Goal: Task Accomplishment & Management: Use online tool/utility

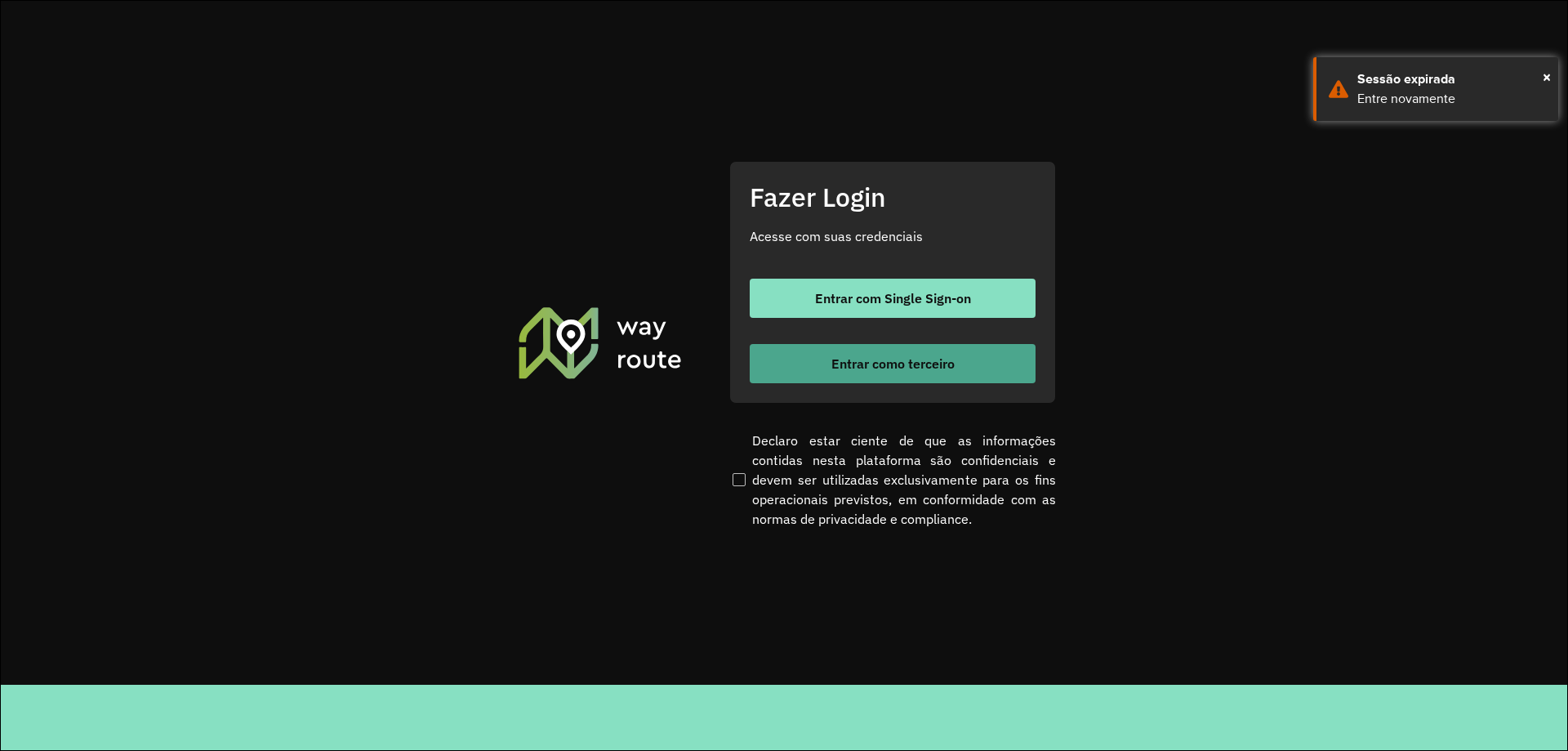
click at [944, 369] on span "Entrar como terceiro" at bounding box center [893, 364] width 124 height 13
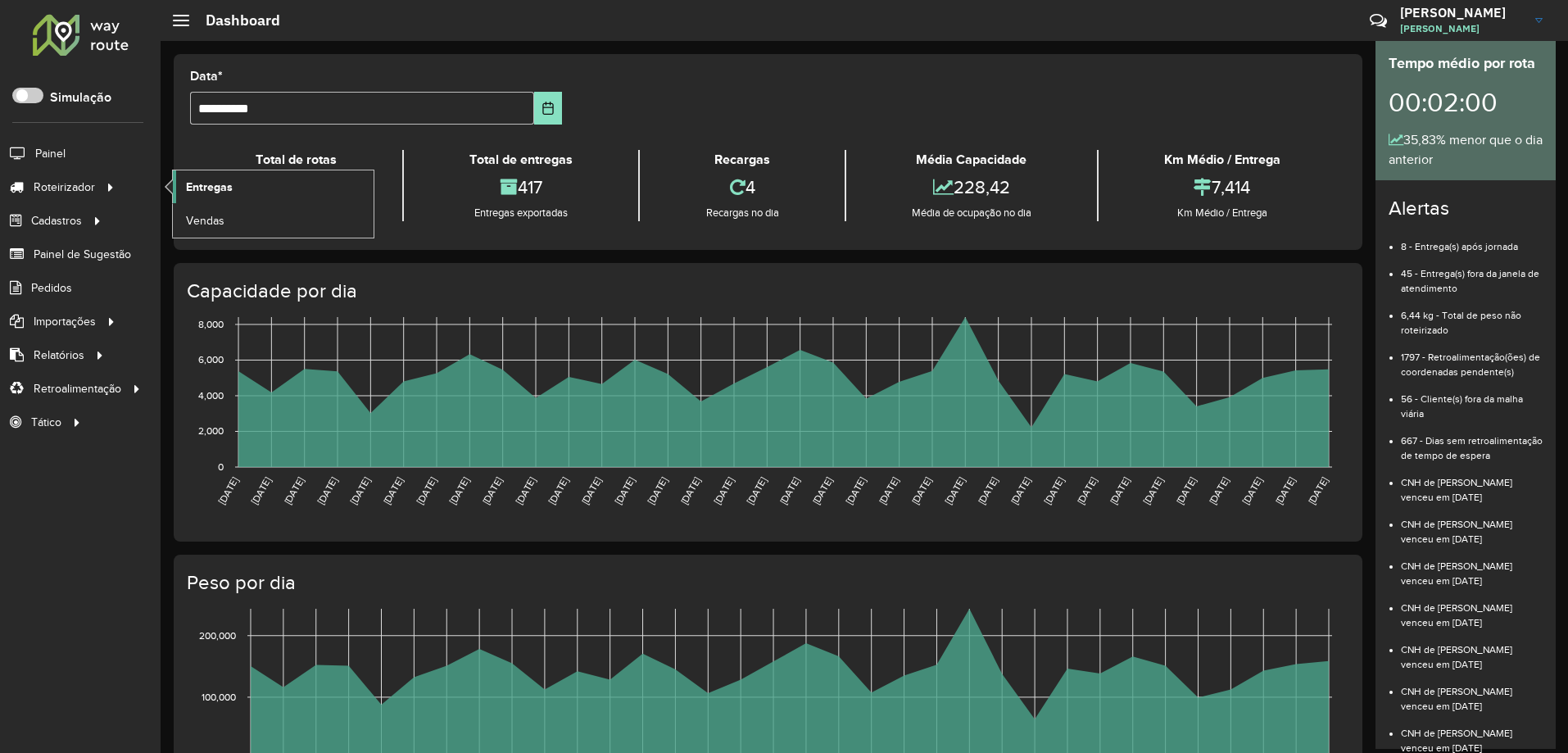
click at [198, 183] on span "Entregas" at bounding box center [209, 187] width 46 height 17
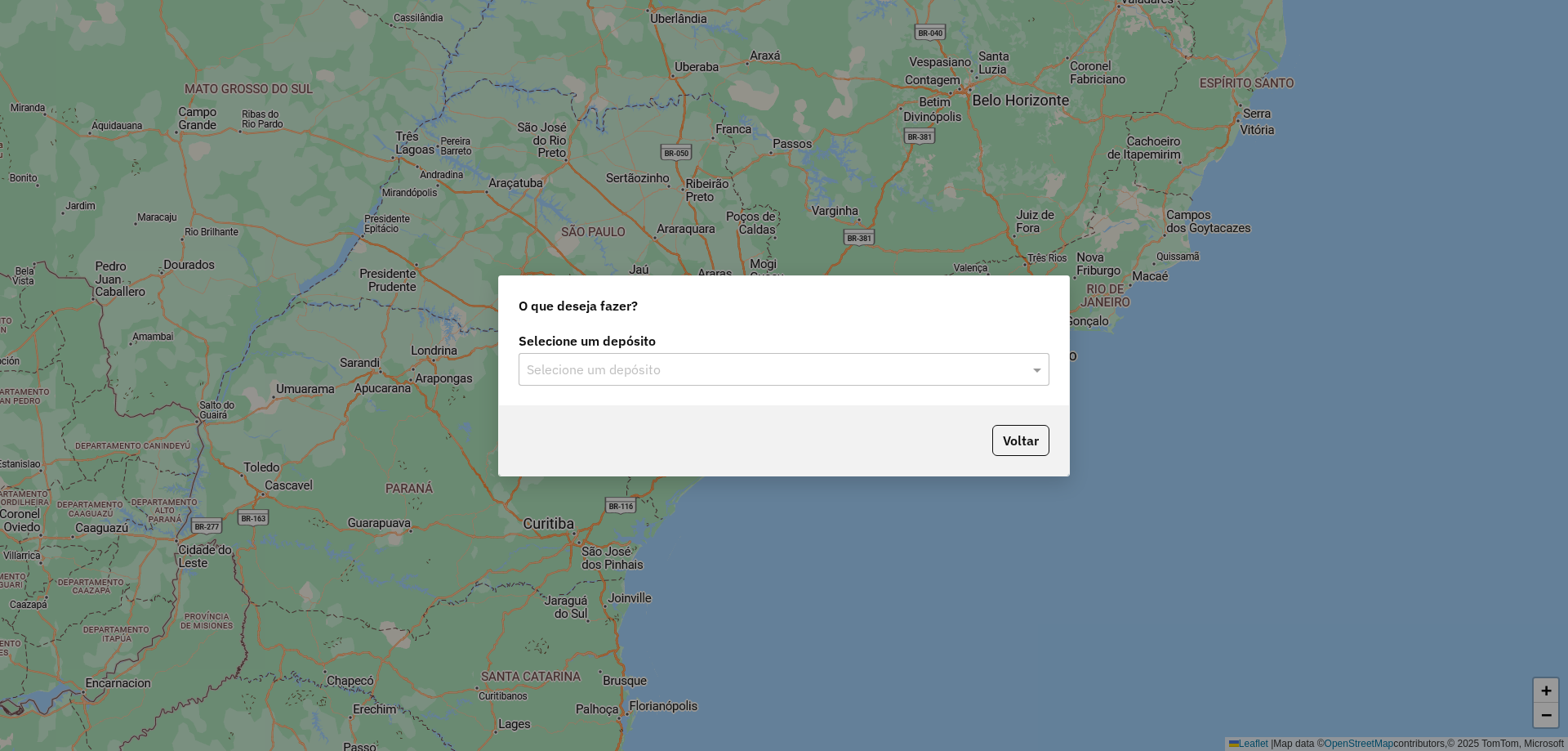
drag, startPoint x: 663, startPoint y: 369, endPoint x: 644, endPoint y: 392, distance: 29.8
click at [662, 369] on input "text" at bounding box center [767, 370] width 482 height 20
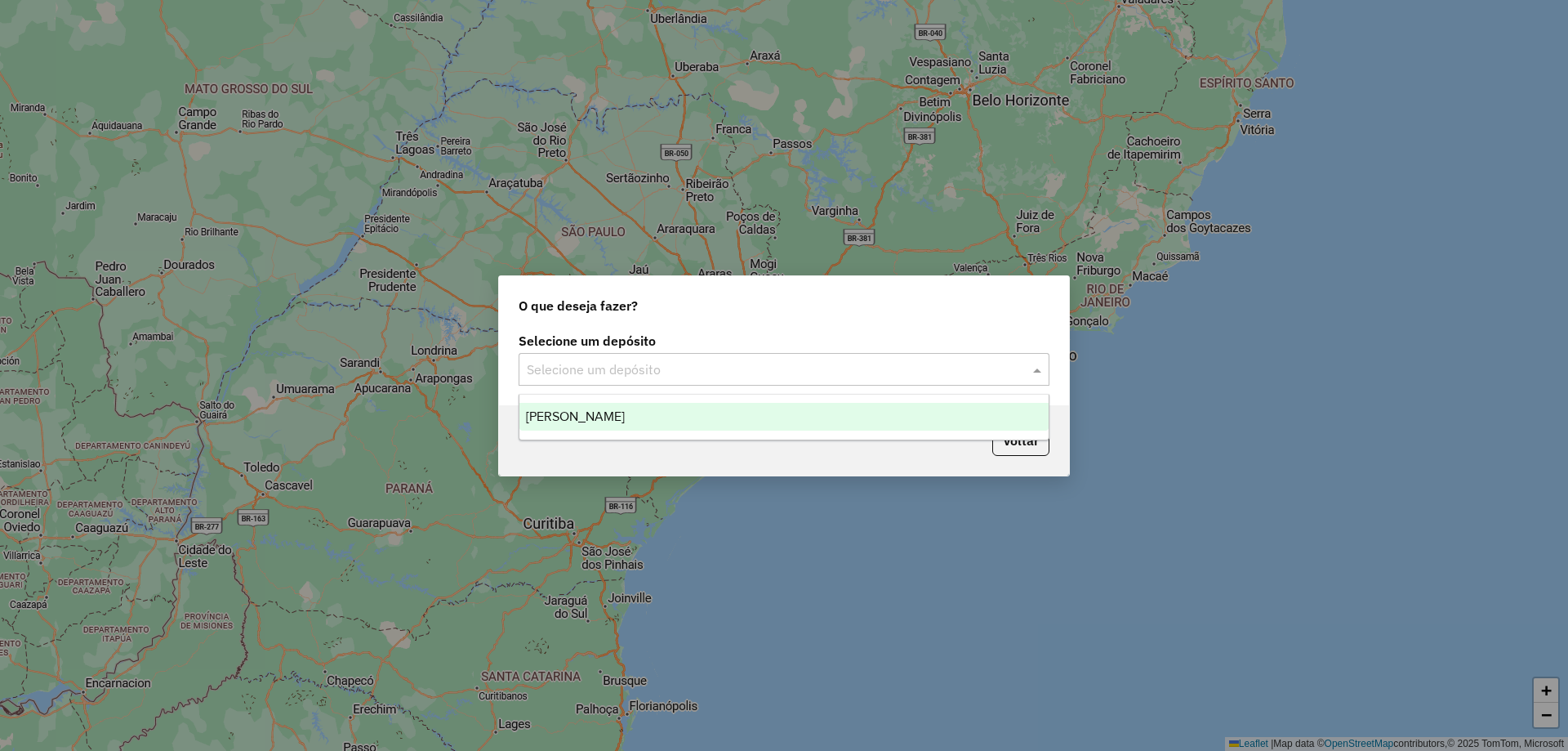
click at [633, 418] on div "[PERSON_NAME]" at bounding box center [784, 417] width 529 height 28
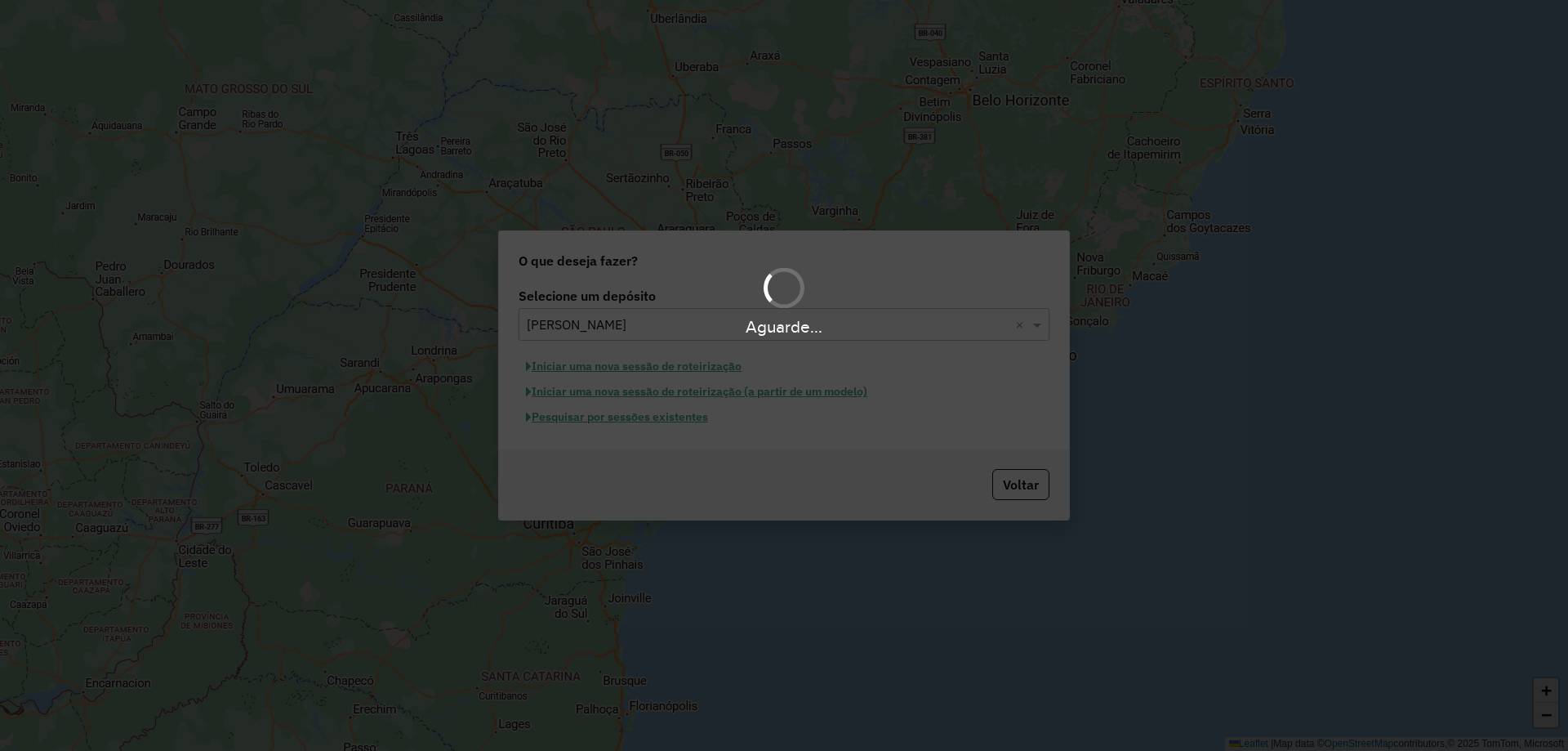
click at [662, 416] on div "Aguarde..." at bounding box center [784, 375] width 1568 height 751
click at [662, 419] on div "Aguarde..." at bounding box center [784, 375] width 1568 height 751
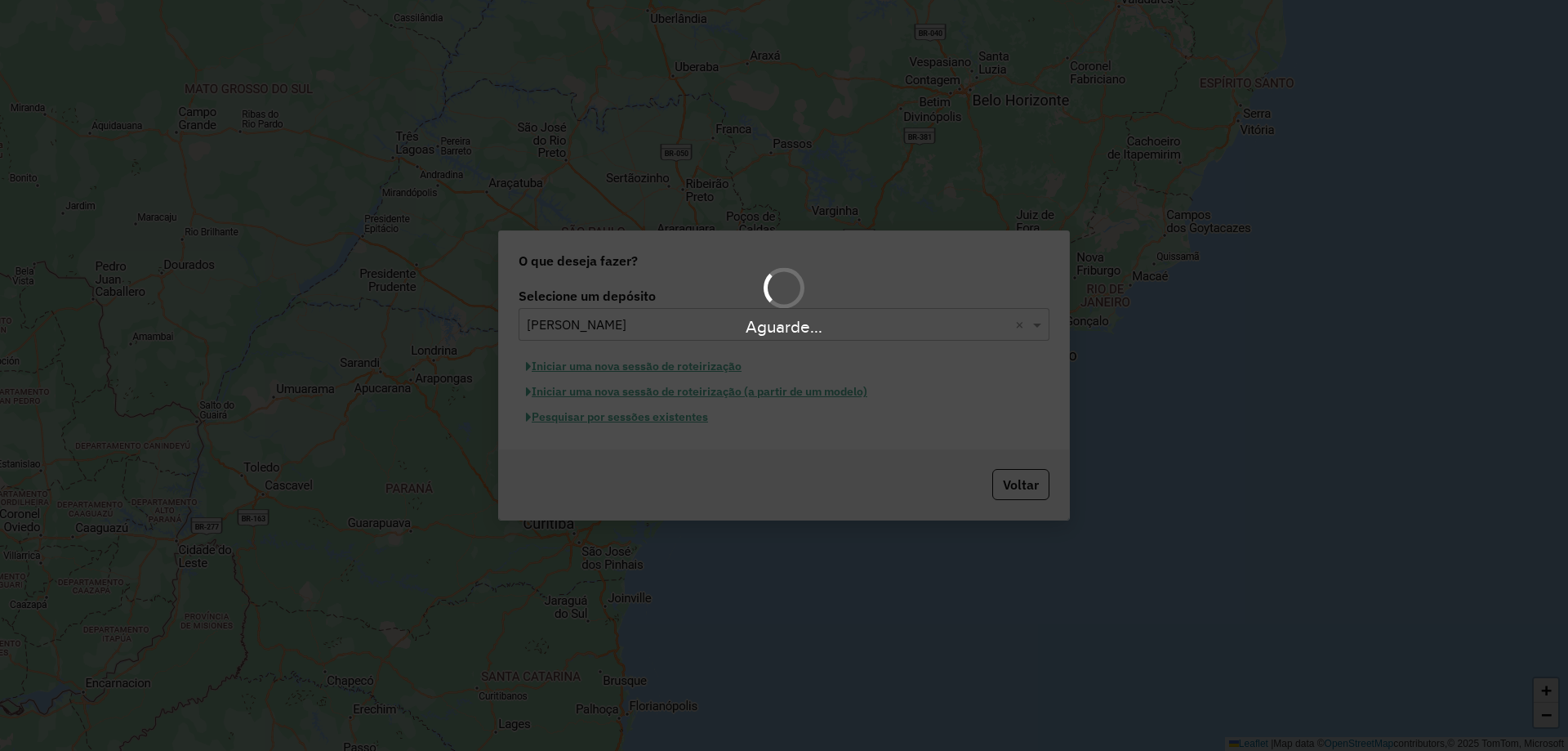
click at [662, 419] on div "Aguarde..." at bounding box center [784, 375] width 1568 height 751
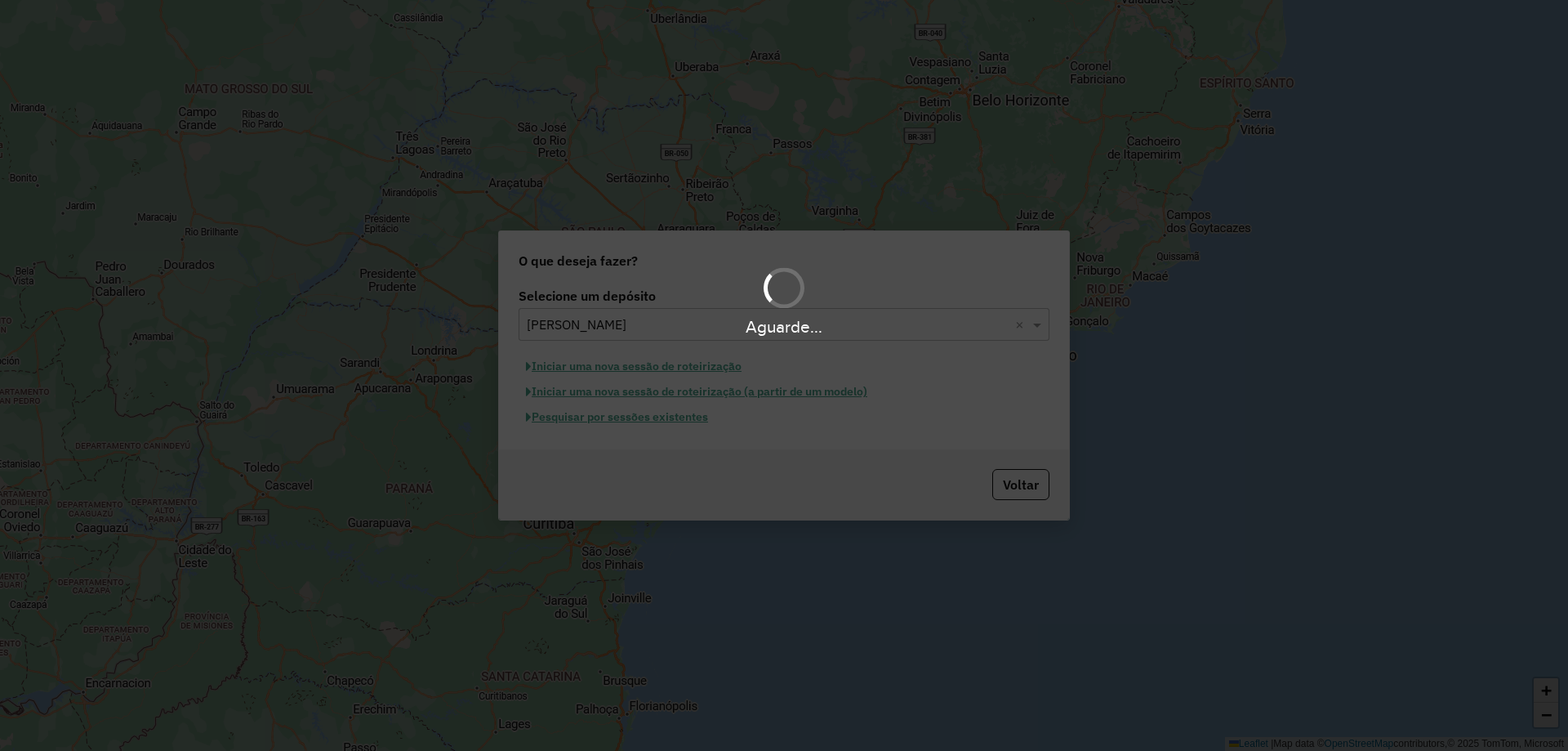
click at [662, 419] on div "Aguarde..." at bounding box center [784, 375] width 1568 height 751
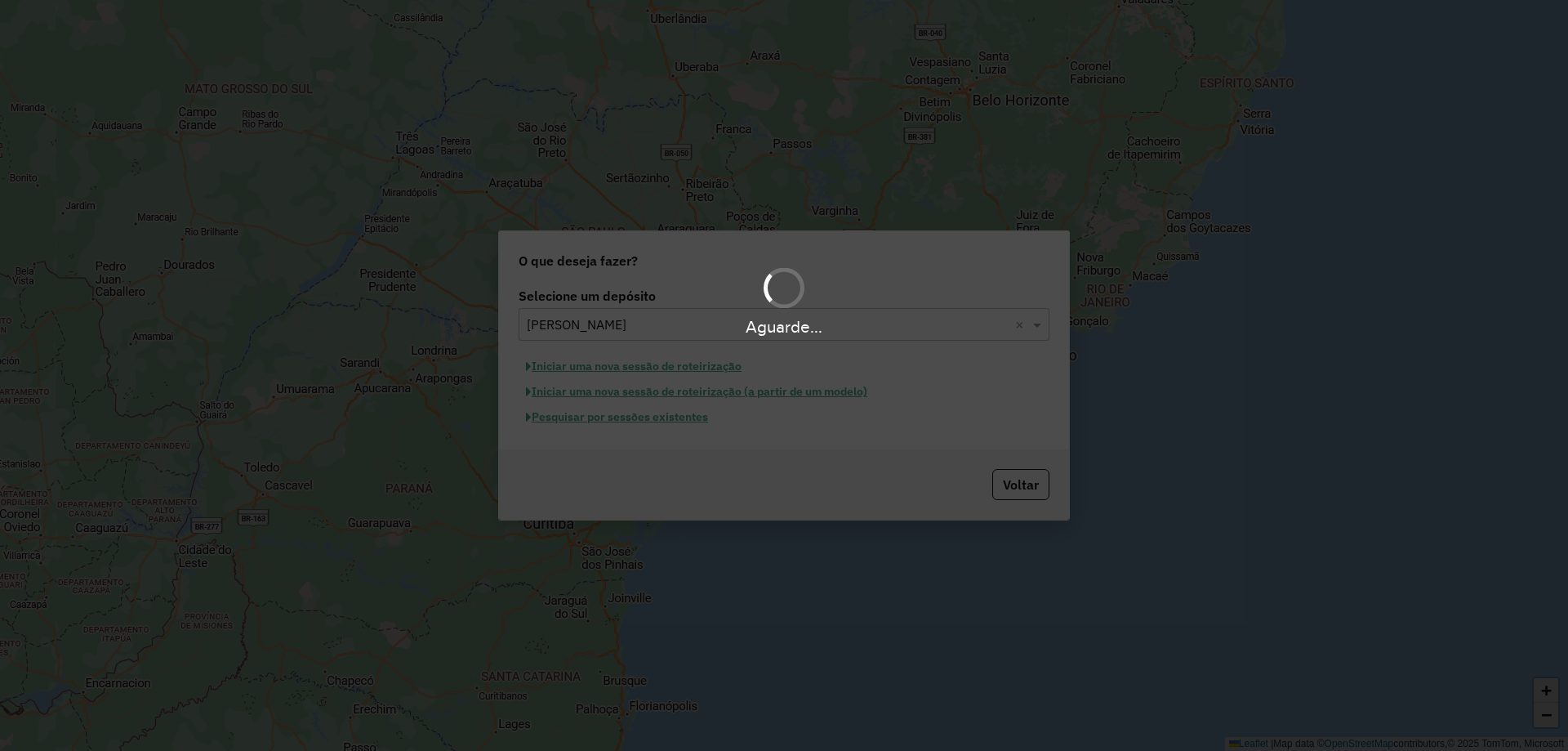
click at [663, 419] on div "Aguarde..." at bounding box center [784, 375] width 1568 height 751
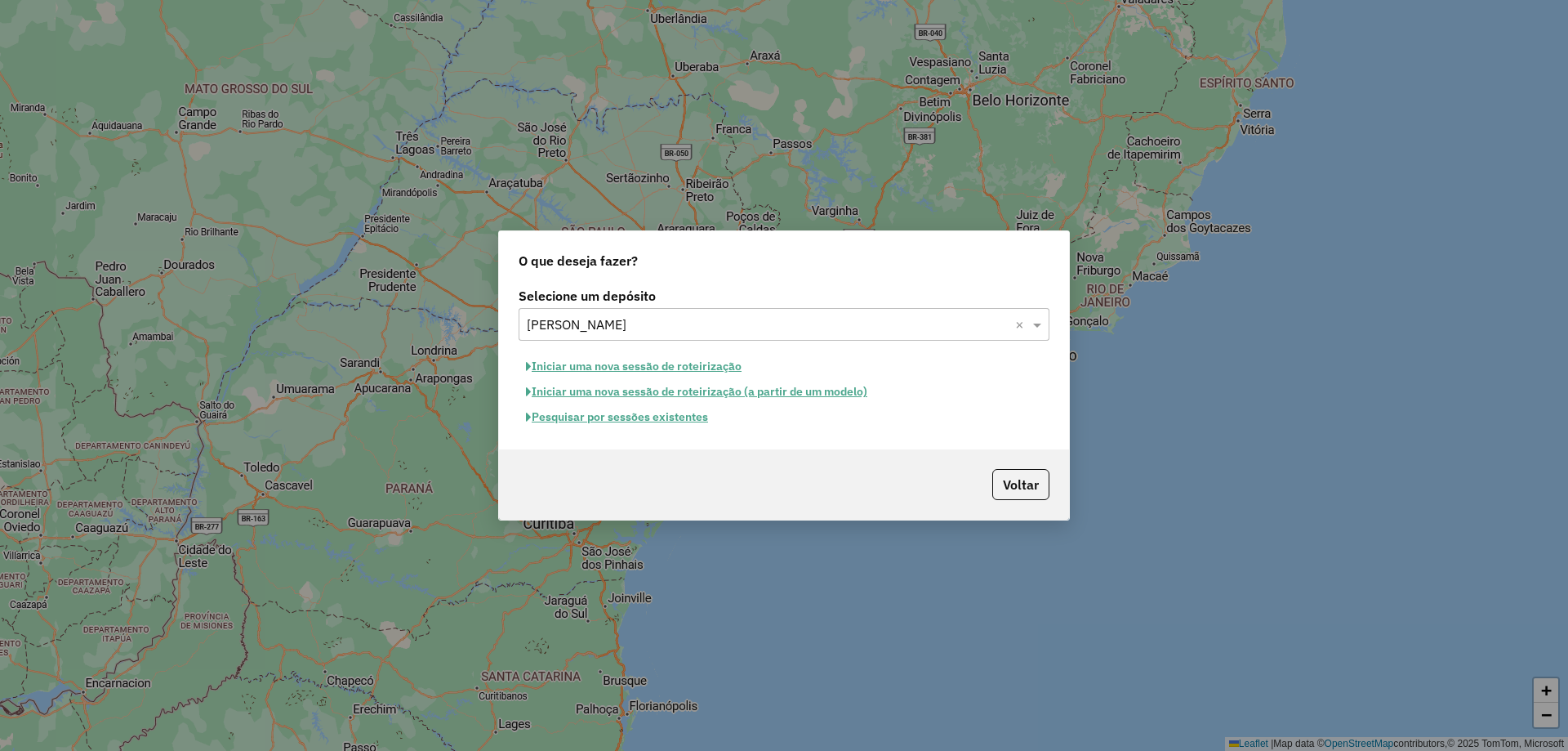
click at [671, 422] on button "Pesquisar por sessões existentes" at bounding box center [616, 417] width 197 height 26
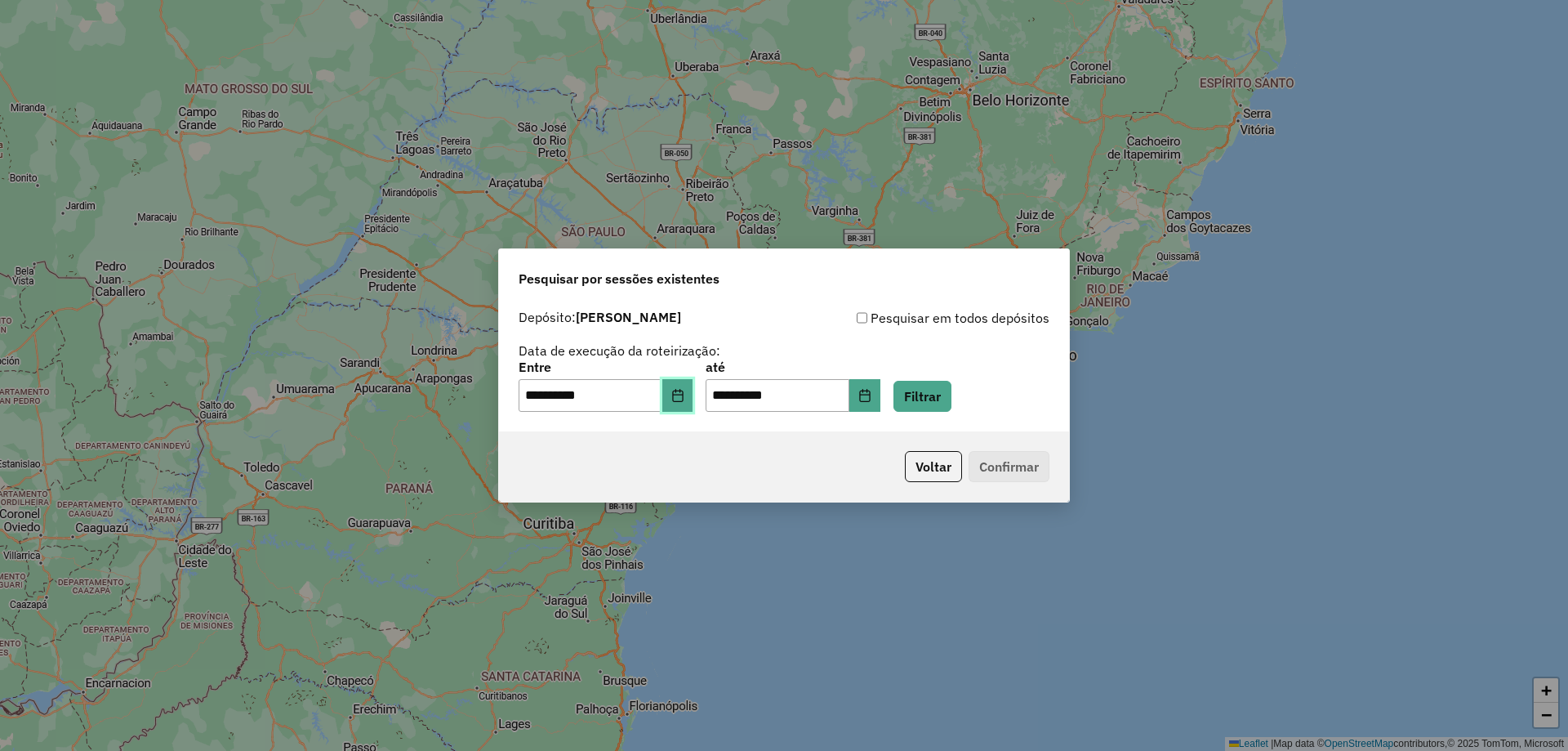
click at [684, 396] on icon "Choose Date" at bounding box center [678, 396] width 13 height 13
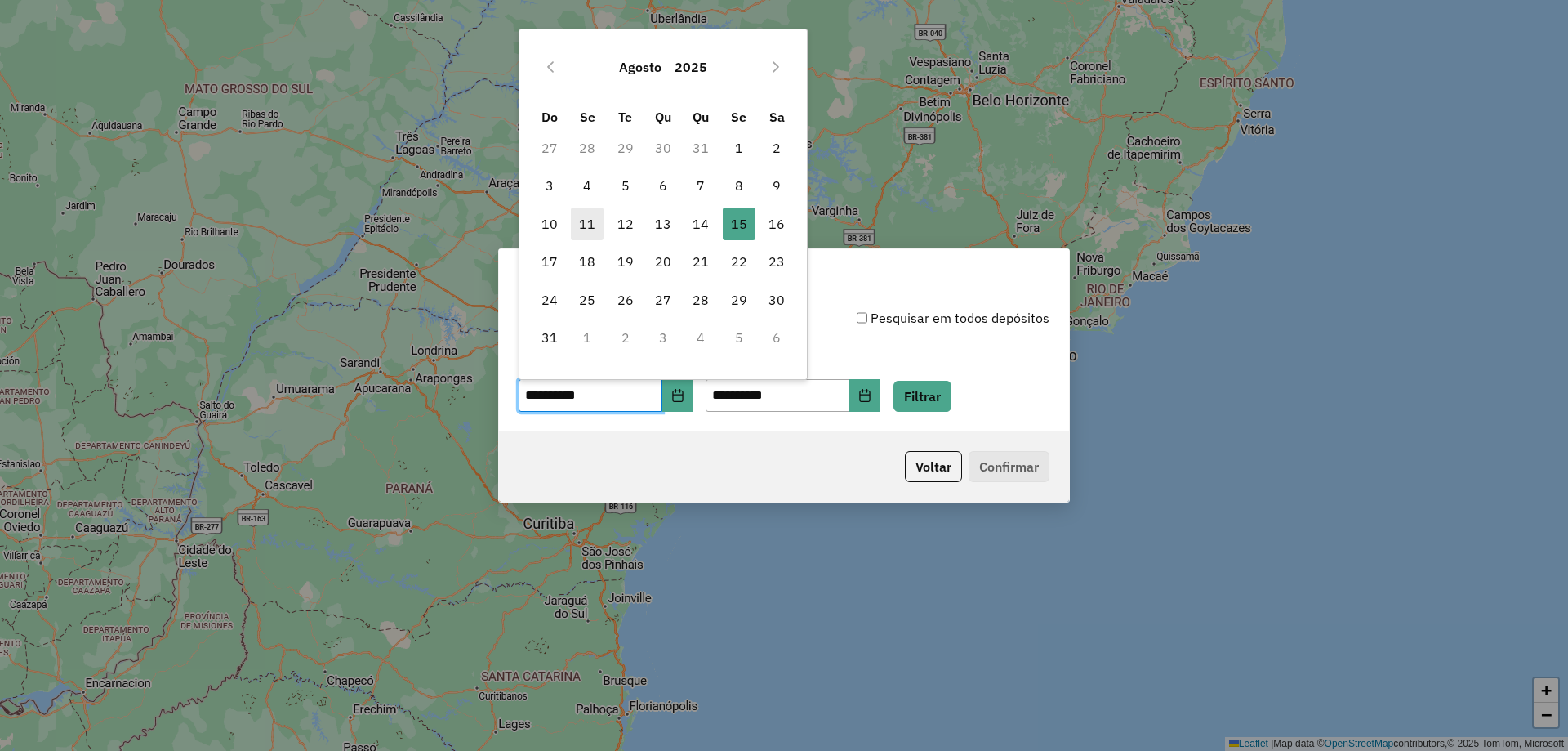
click at [590, 218] on span "11" at bounding box center [587, 224] width 33 height 33
type input "**********"
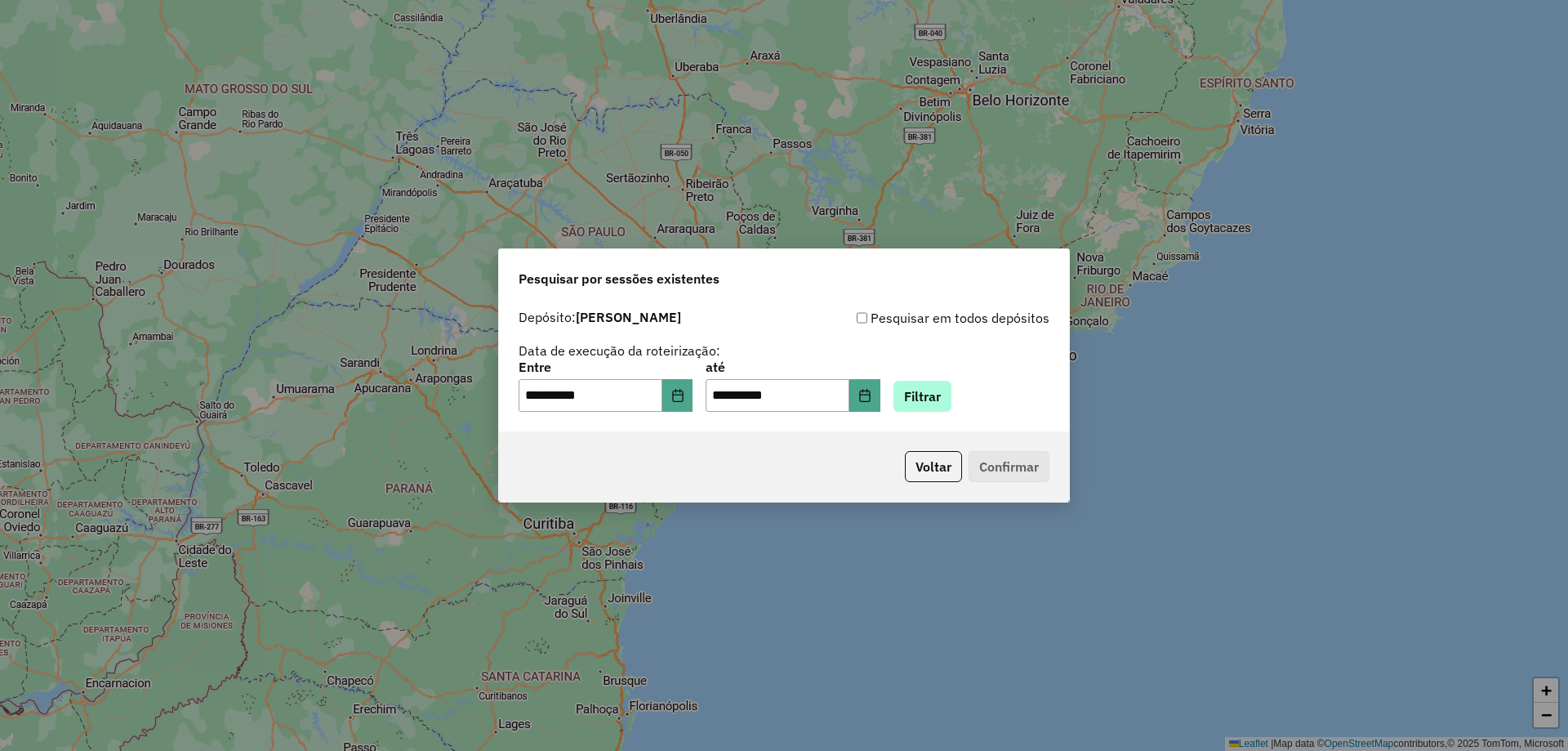
drag, startPoint x: 912, startPoint y: 398, endPoint x: 925, endPoint y: 402, distance: 13.6
click at [921, 400] on div "**********" at bounding box center [784, 386] width 531 height 50
click at [940, 404] on button "Filtrar" at bounding box center [922, 397] width 58 height 31
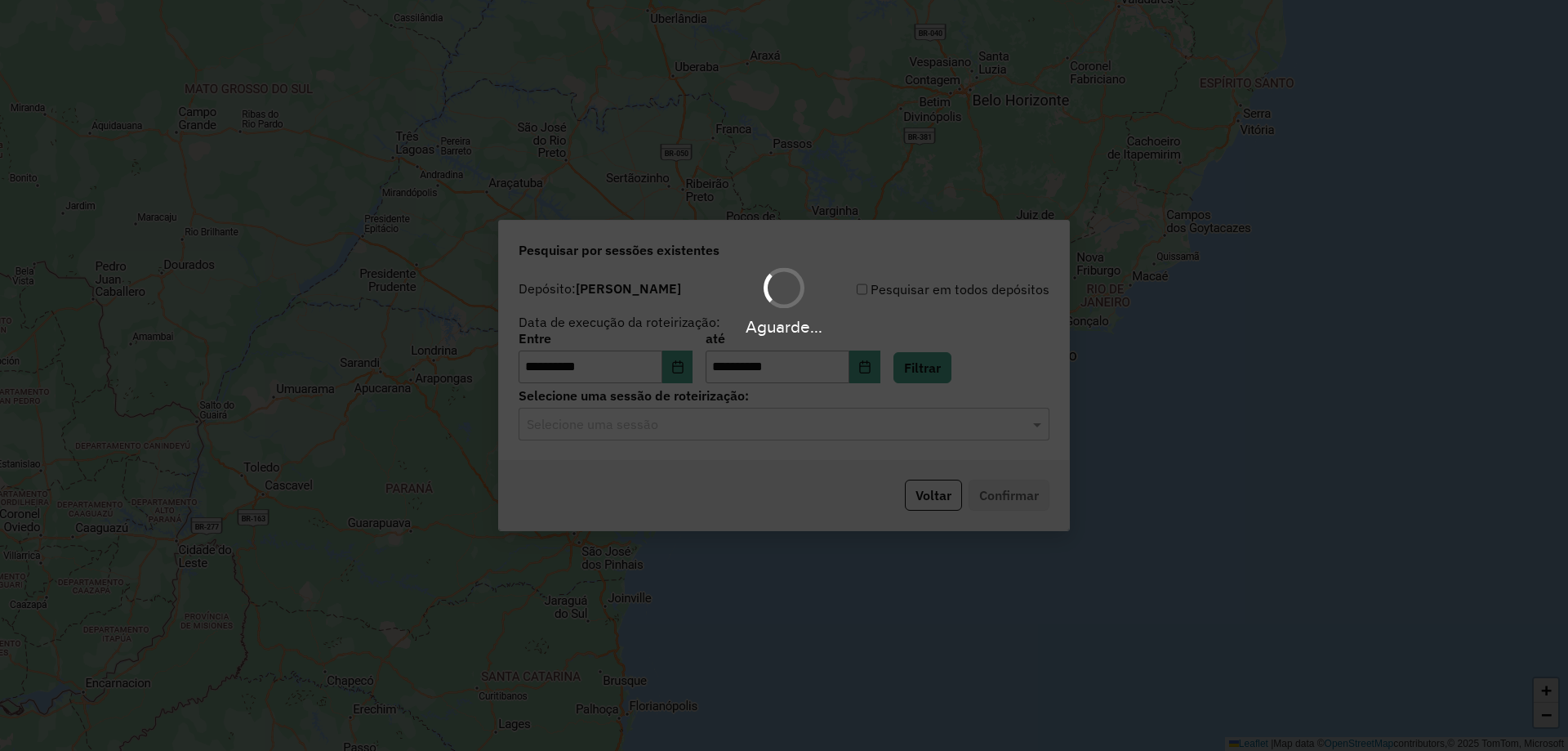
click at [713, 439] on div "Aguarde..." at bounding box center [784, 375] width 1568 height 751
click at [712, 438] on div "Aguarde..." at bounding box center [784, 375] width 1568 height 751
click at [711, 437] on div "Selecione uma sessão" at bounding box center [784, 424] width 531 height 33
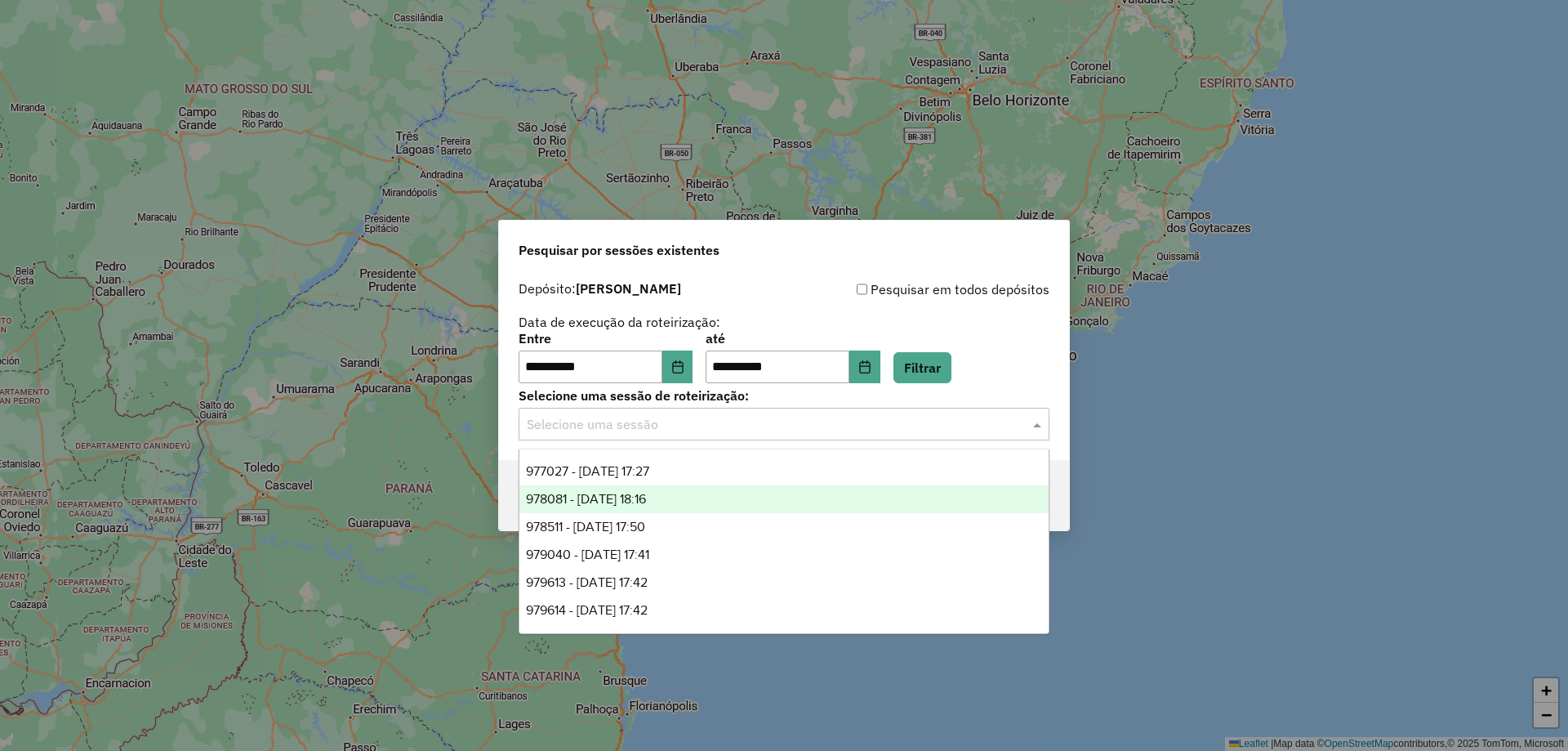
click at [633, 486] on div "978081 - [DATE] 18:16" at bounding box center [784, 500] width 529 height 28
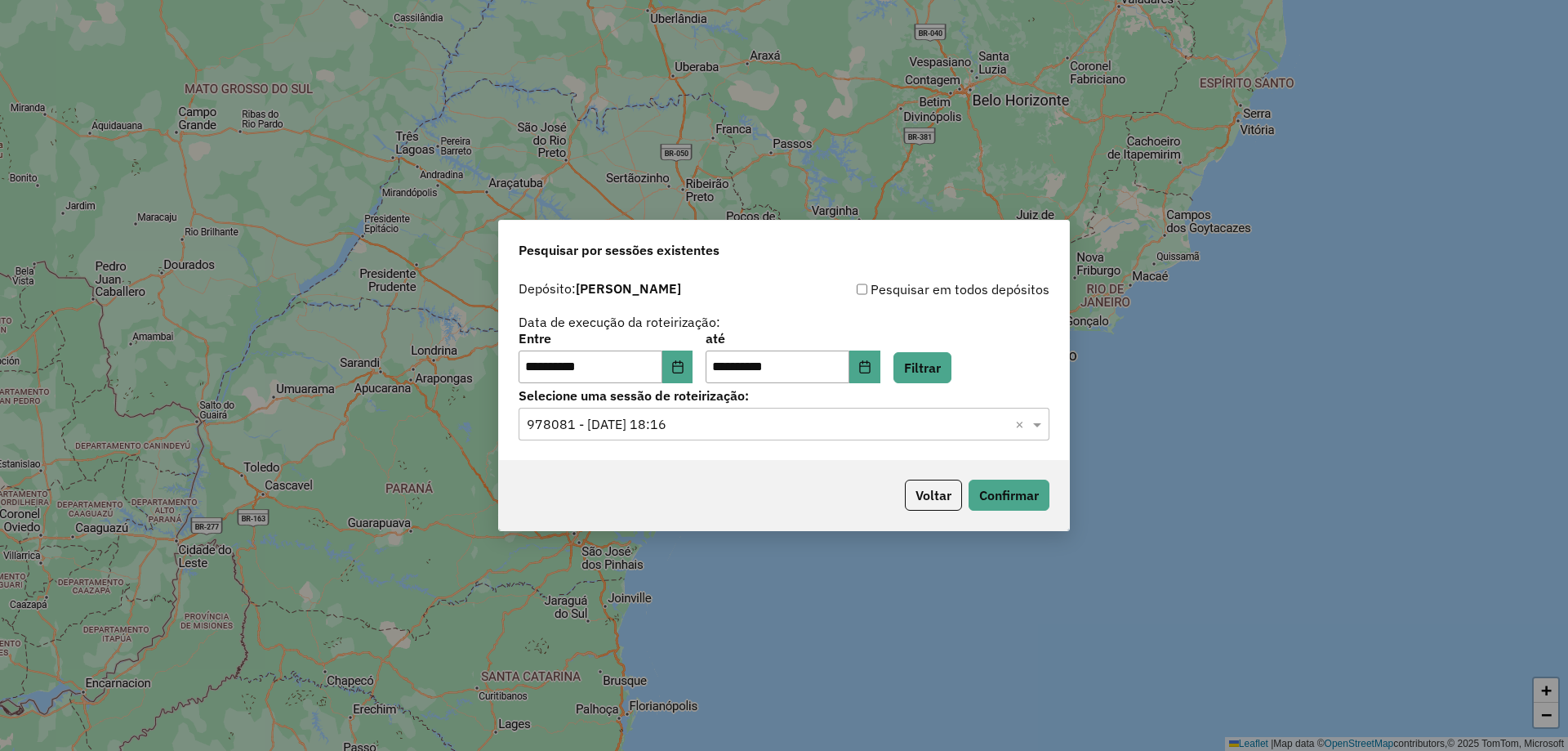
drag, startPoint x: 653, startPoint y: 429, endPoint x: 637, endPoint y: 447, distance: 24.1
click at [654, 428] on input "text" at bounding box center [767, 425] width 482 height 20
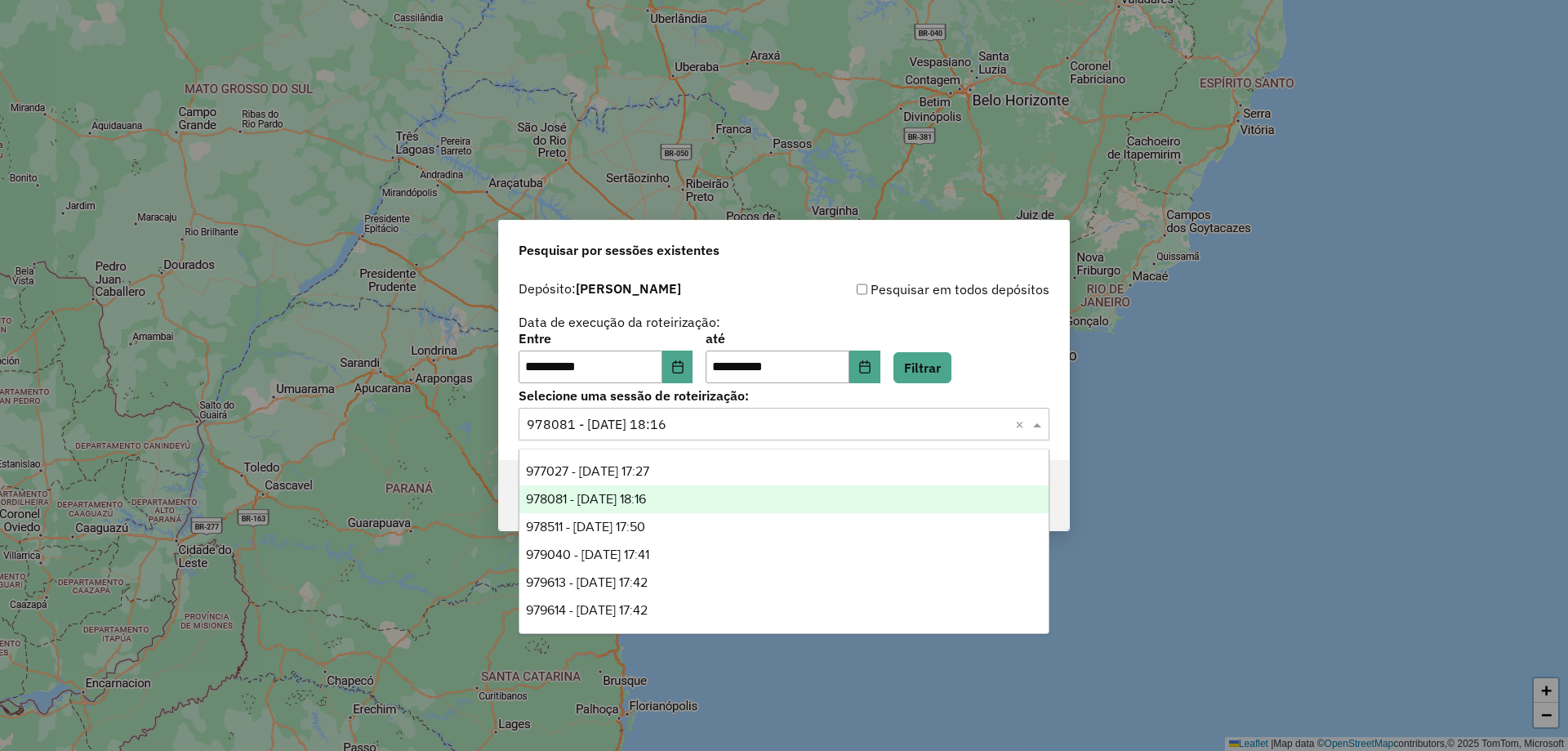
click at [630, 471] on span "977027 - [DATE] 17:27" at bounding box center [587, 471] width 124 height 14
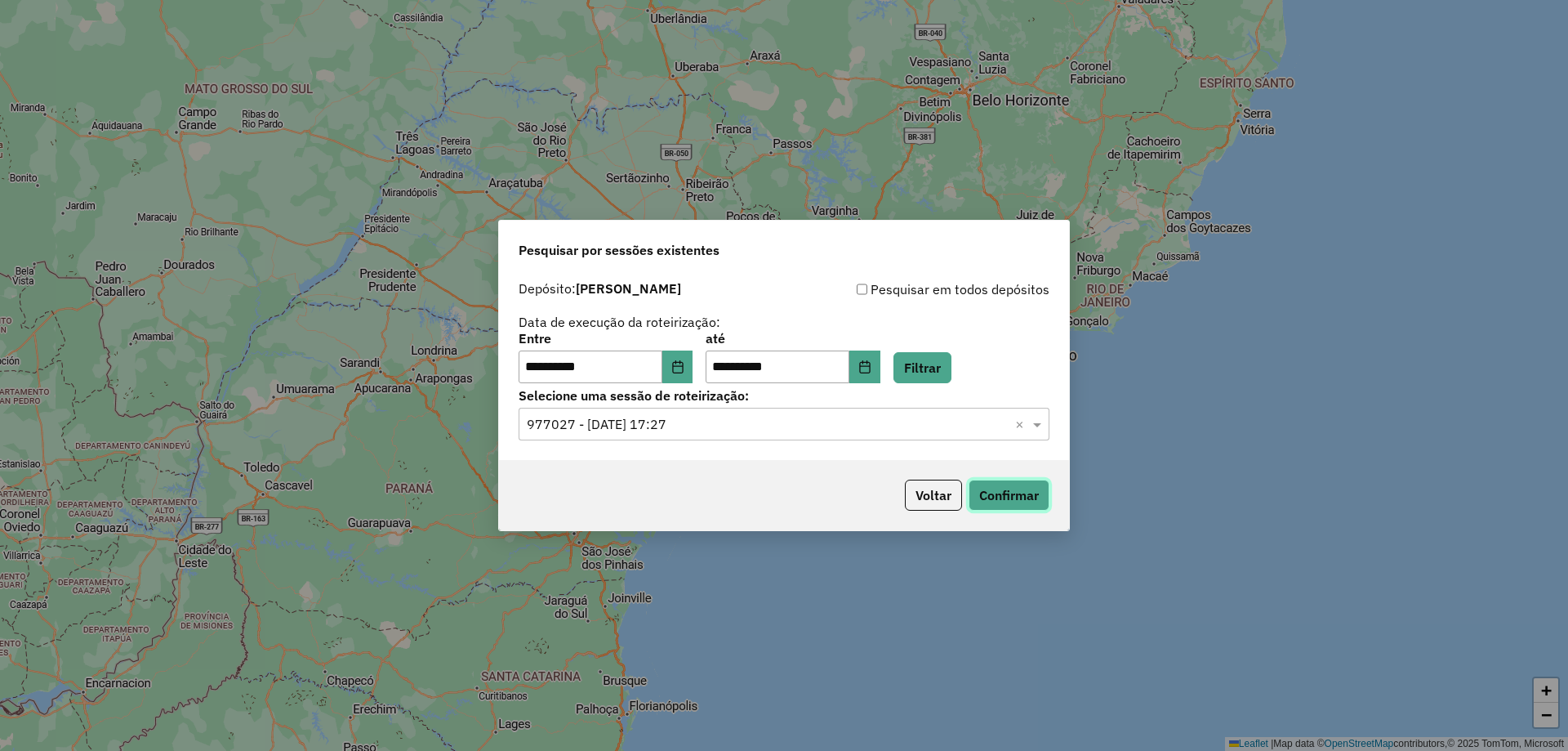
click at [1038, 482] on button "Confirmar" at bounding box center [1009, 495] width 81 height 31
click at [914, 494] on button "Voltar" at bounding box center [933, 495] width 57 height 31
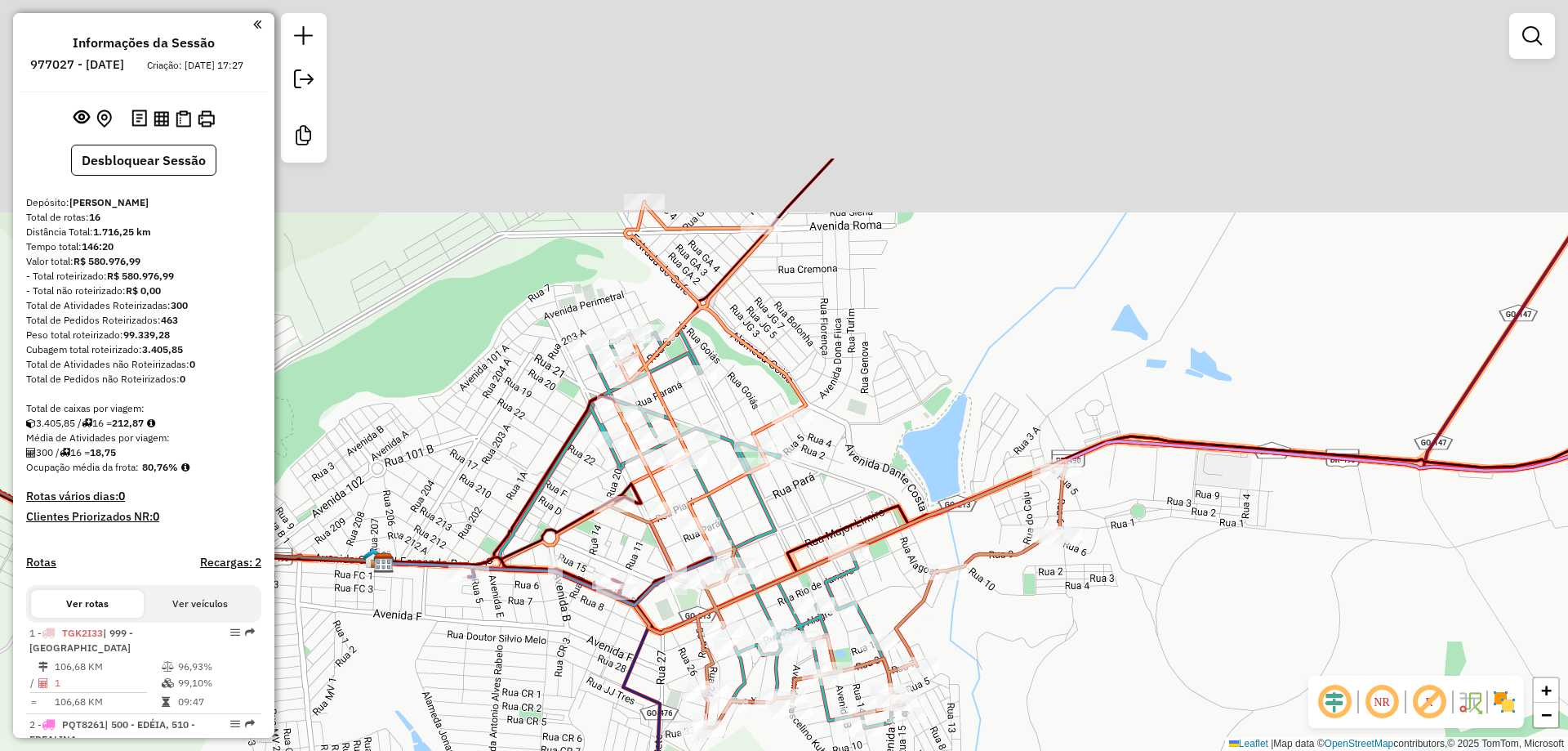
drag, startPoint x: 873, startPoint y: 356, endPoint x: 869, endPoint y: 427, distance: 71.1
click at [873, 427] on div "Janela de atendimento Grade de atendimento Capacidade Transportadoras Veículos …" at bounding box center [784, 375] width 1568 height 751
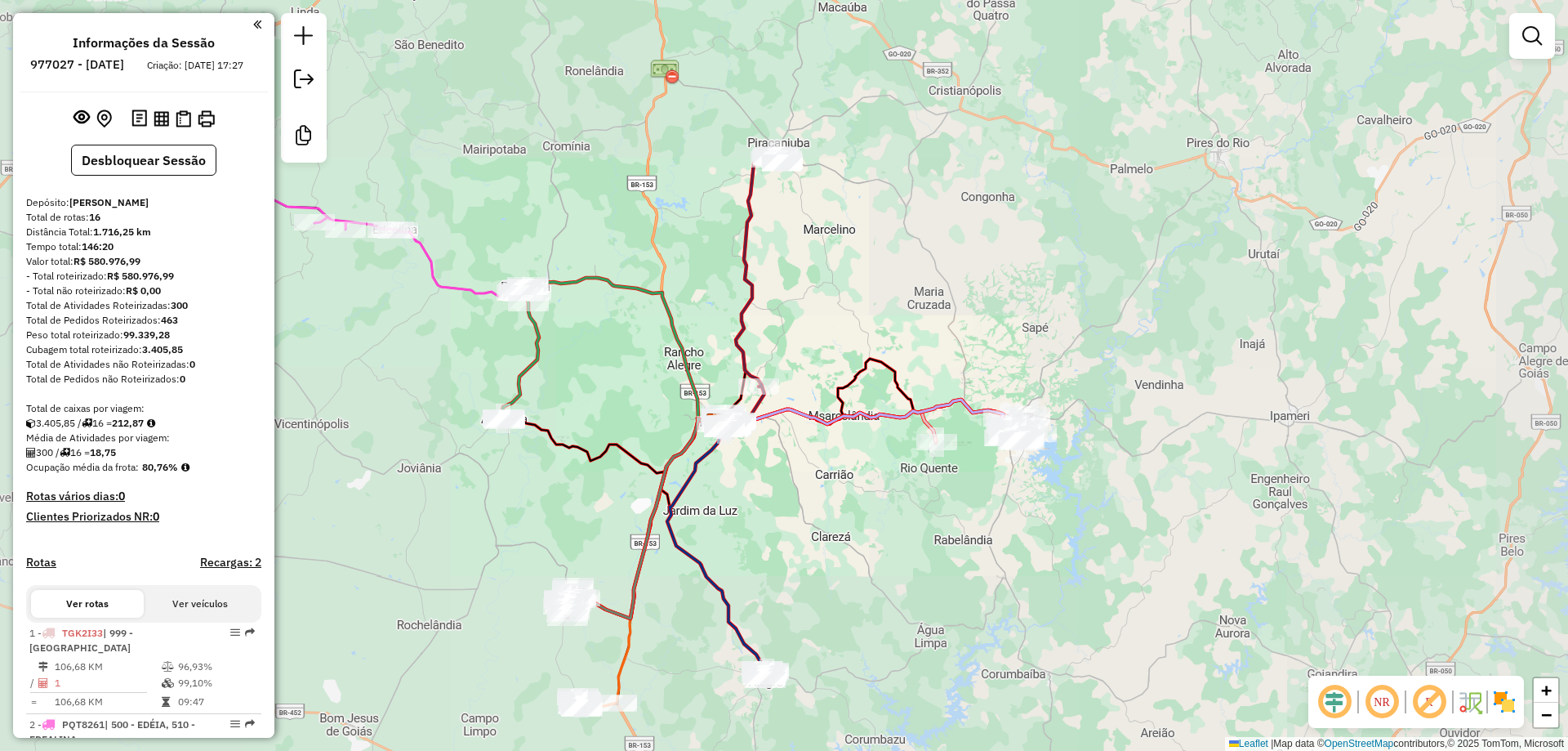
click at [949, 271] on div "Janela de atendimento Grade de atendimento Capacidade Transportadoras Veículos …" at bounding box center [784, 375] width 1568 height 751
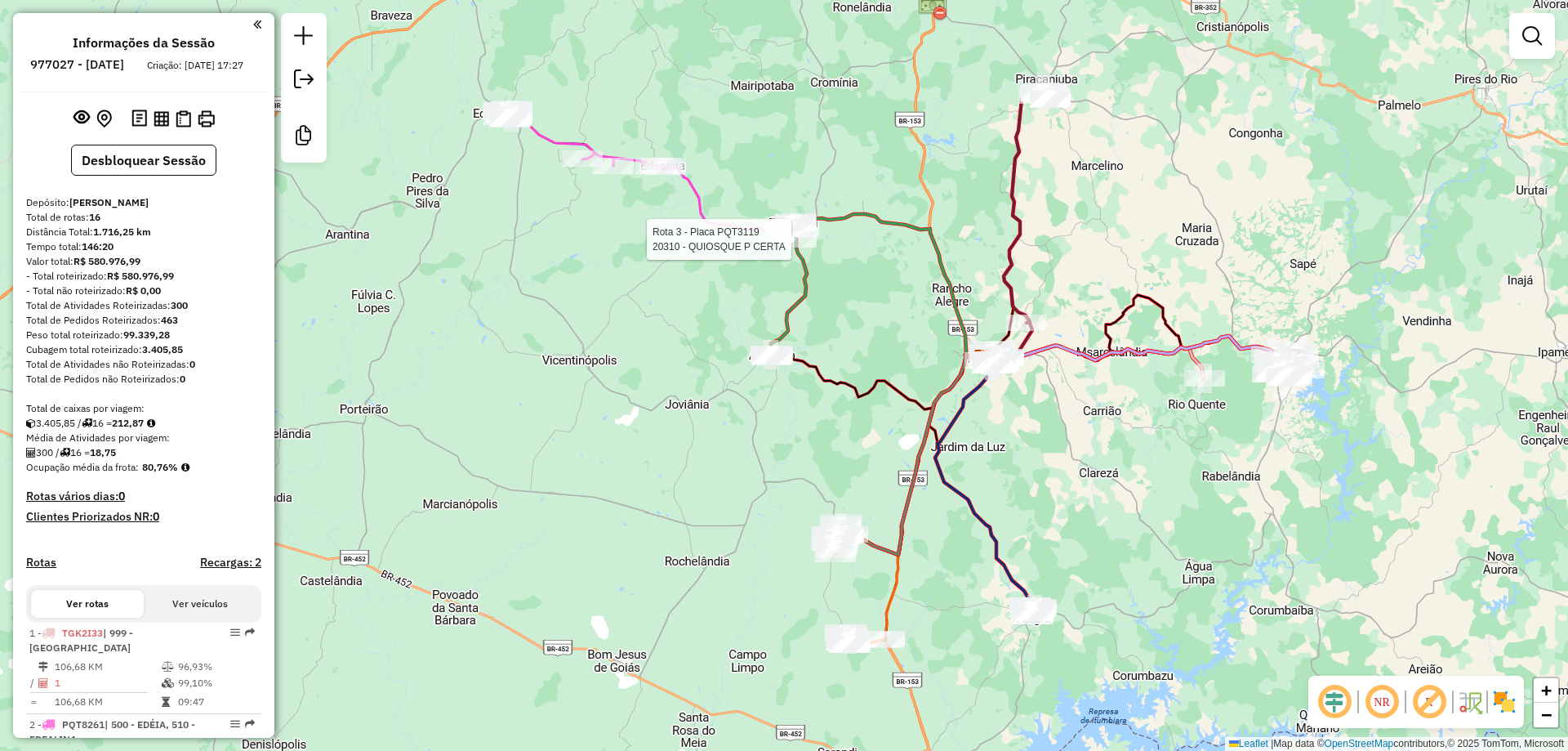
select select "**********"
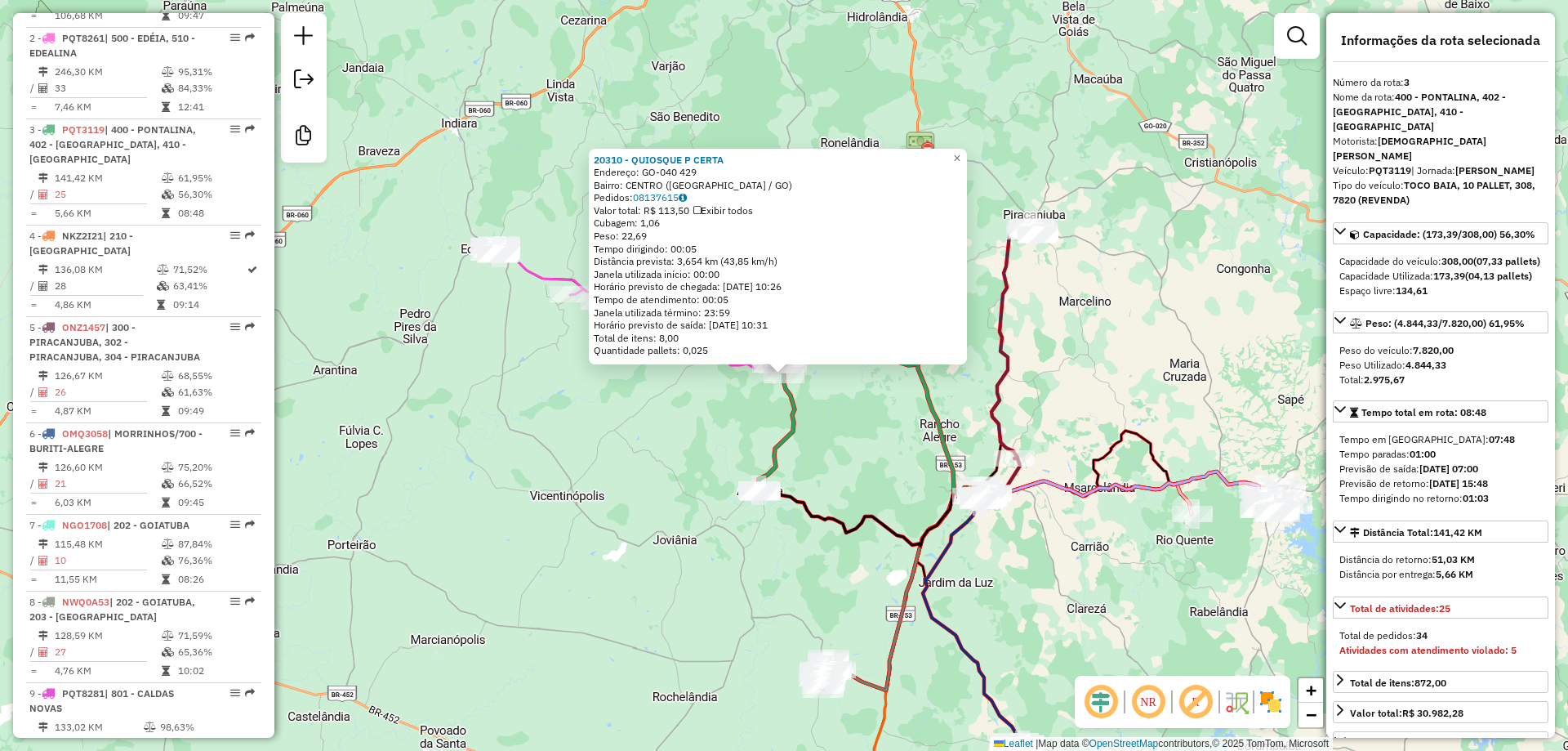
click at [817, 402] on div "20310 - QUIOSQUE P CERTA Endereço: GO-040 429 Bairro: CENTRO (PONTALINA / GO) P…" at bounding box center [784, 375] width 1568 height 751
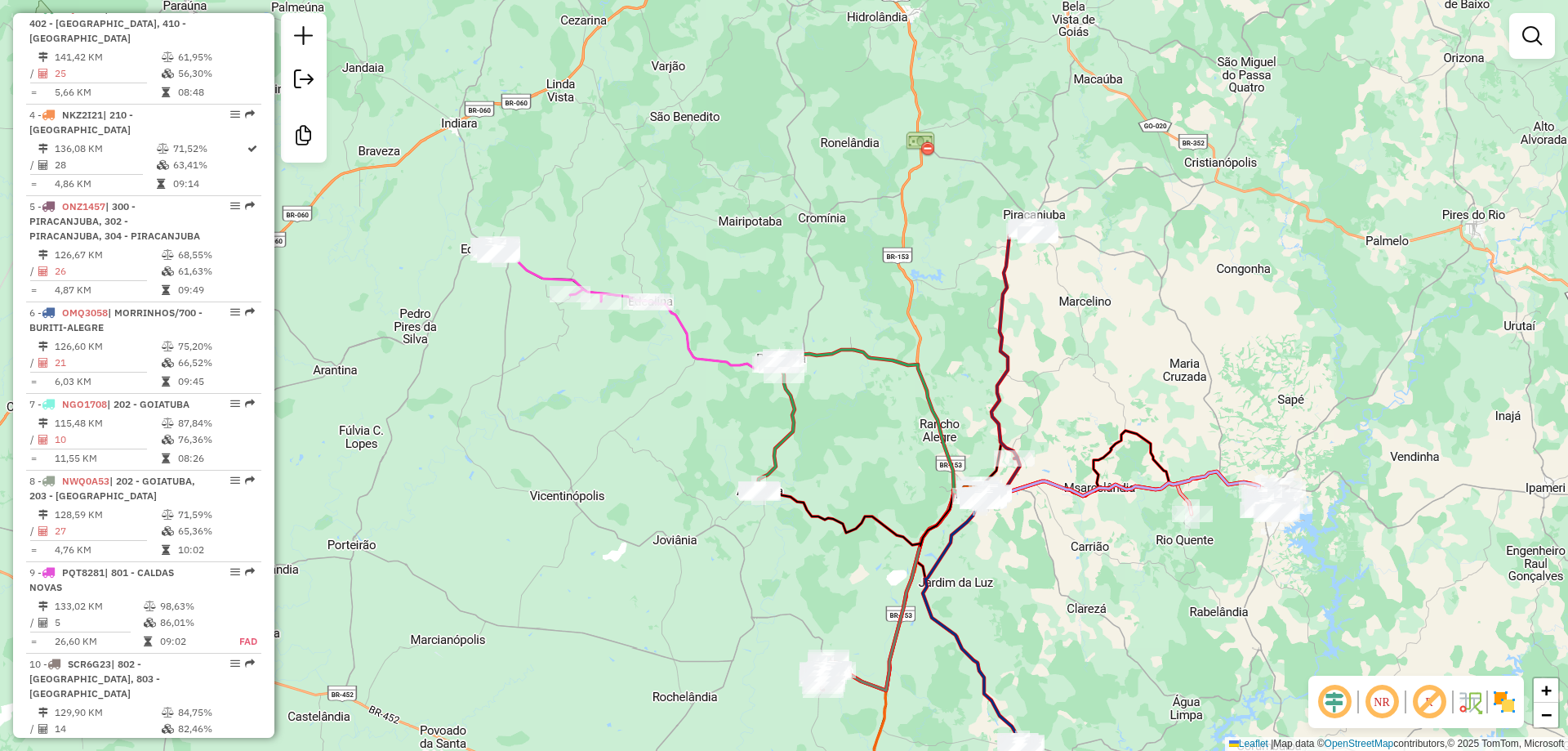
click at [788, 407] on icon at bounding box center [776, 425] width 37 height 135
select select "**********"
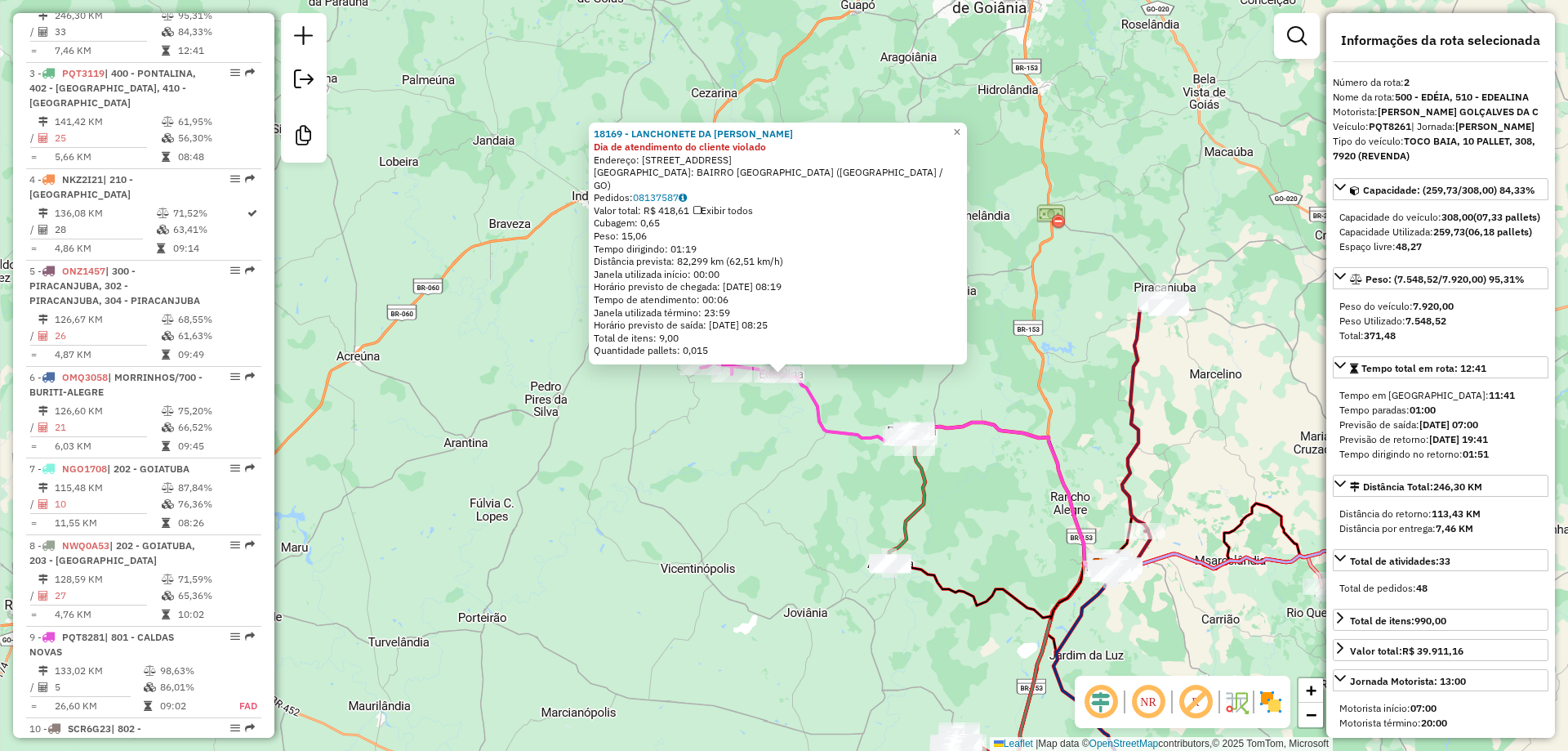
click at [659, 401] on div "Rota 2 - Placa PQT8261 18169 - LANCHONETE DA JOANIN 18169 - LANCHONETE DA JOANI…" at bounding box center [784, 375] width 1568 height 751
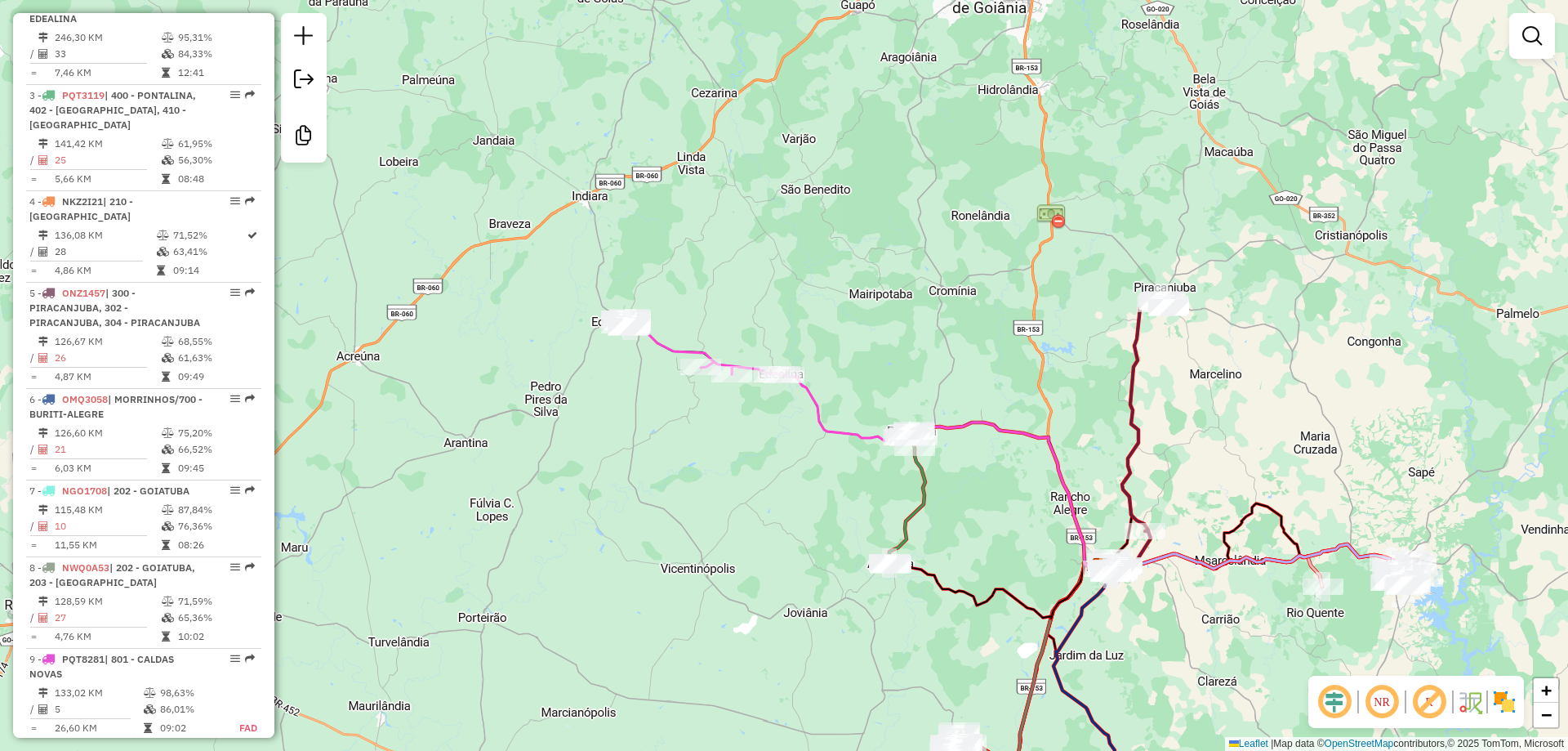
scroll to position [716, 0]
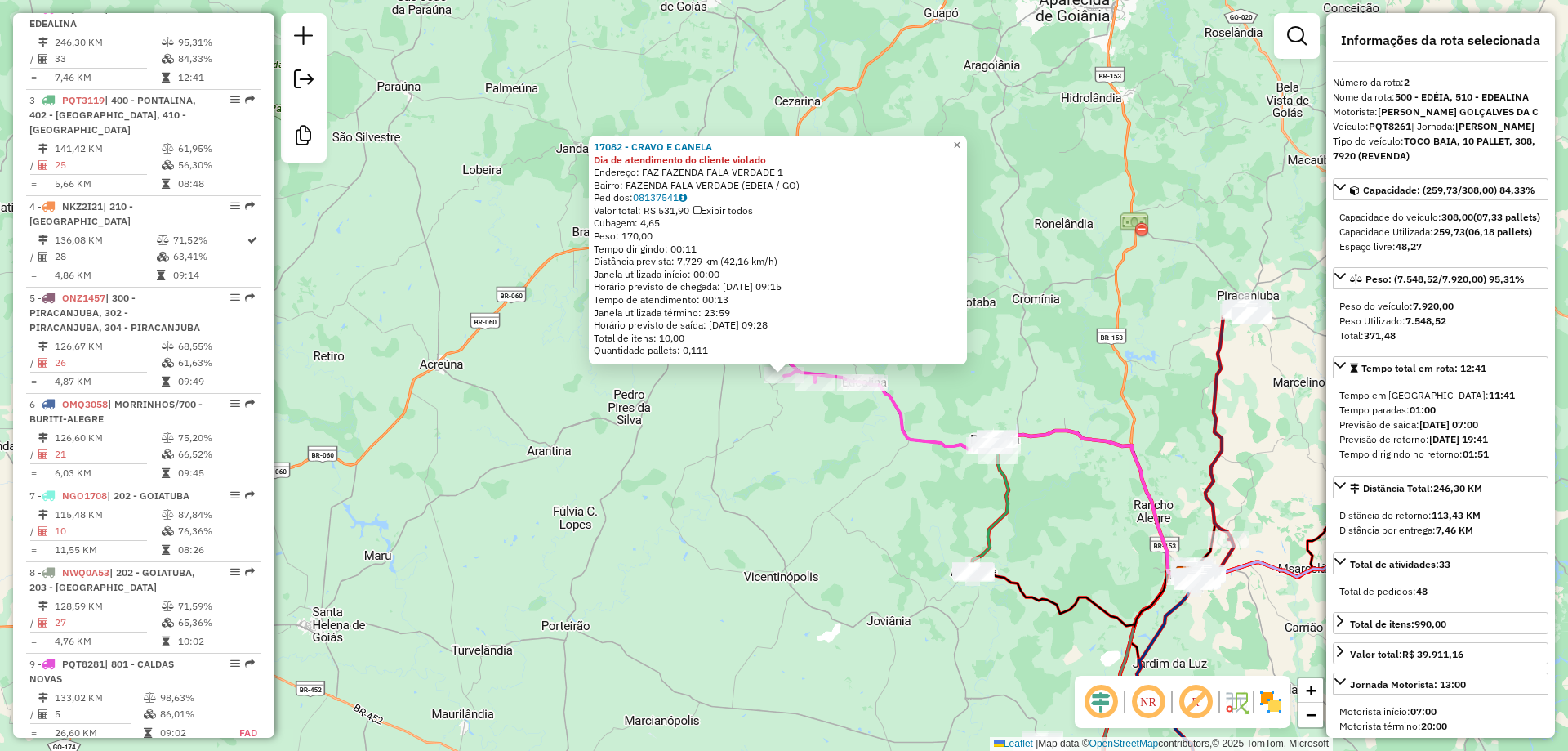
click at [766, 463] on div "Rota 2 - Placa PQT8261 17082 - CRAVO E CANELA 17082 - CRAVO E CANELA Dia de ate…" at bounding box center [784, 375] width 1568 height 751
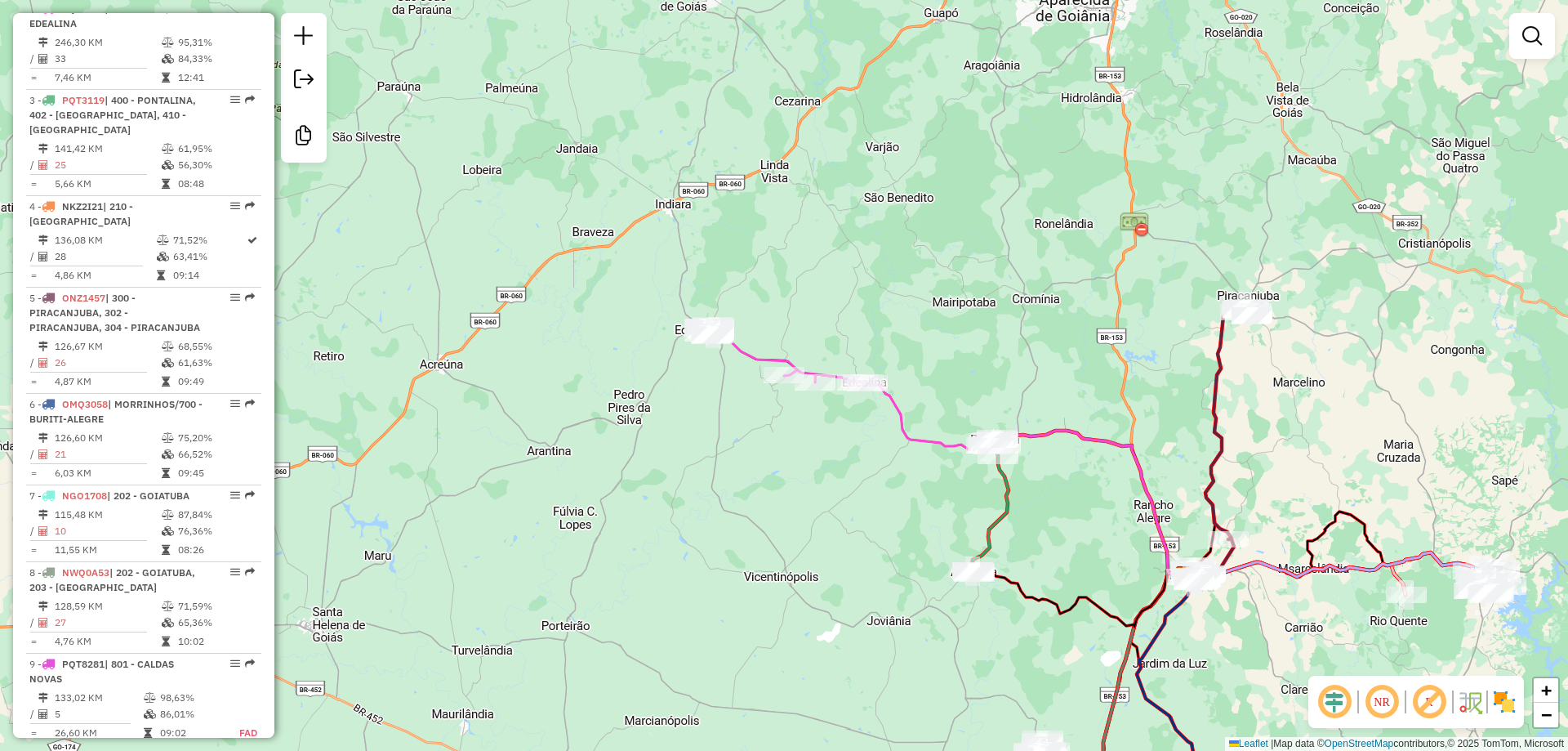
click at [882, 411] on div "Janela de atendimento Grade de atendimento Capacidade Transportadoras Veículos …" at bounding box center [784, 375] width 1568 height 751
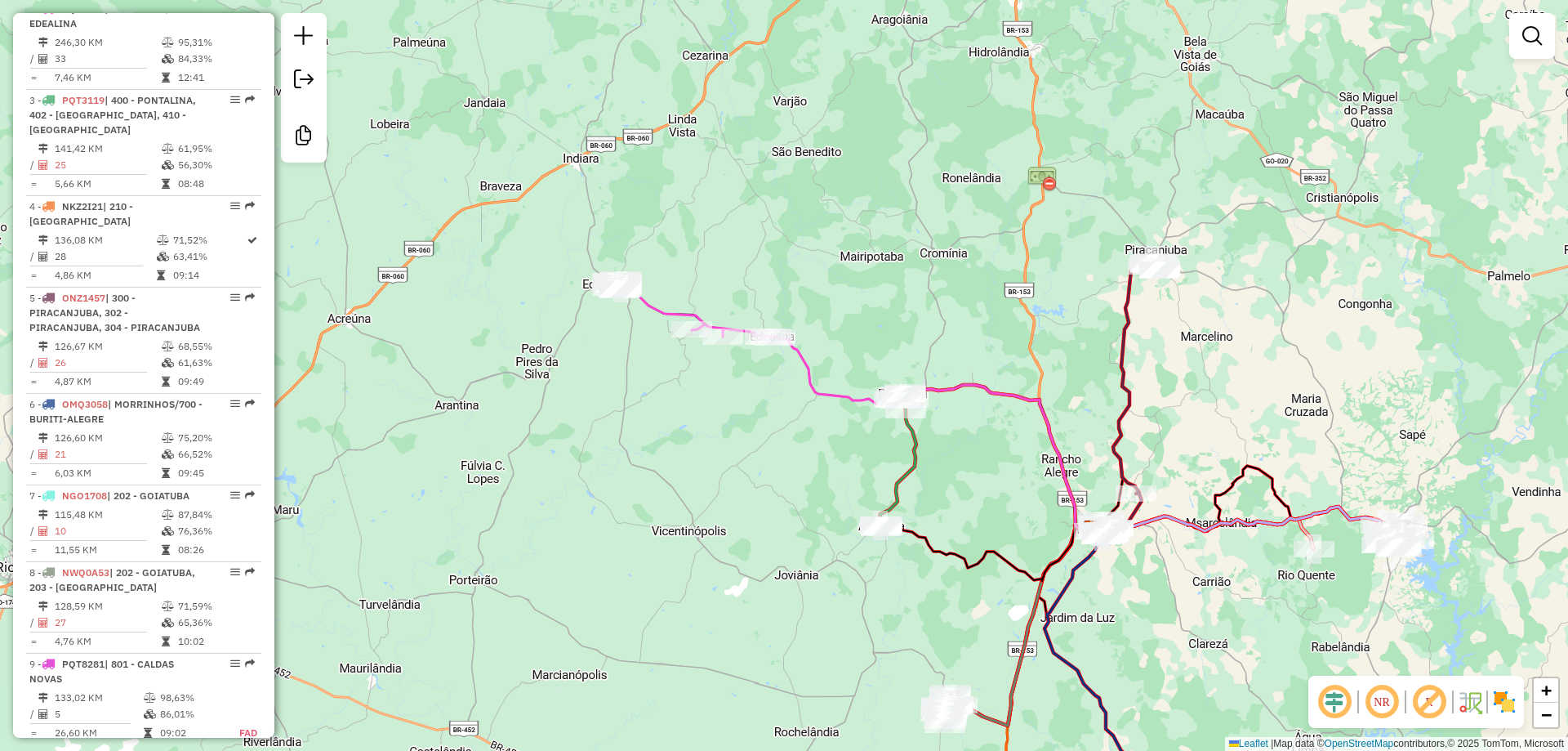
drag, startPoint x: 1084, startPoint y: 334, endPoint x: 904, endPoint y: 255, distance: 196.6
click at [887, 261] on div "Janela de atendimento Grade de atendimento Capacidade Transportadoras Veículos …" at bounding box center [784, 375] width 1568 height 751
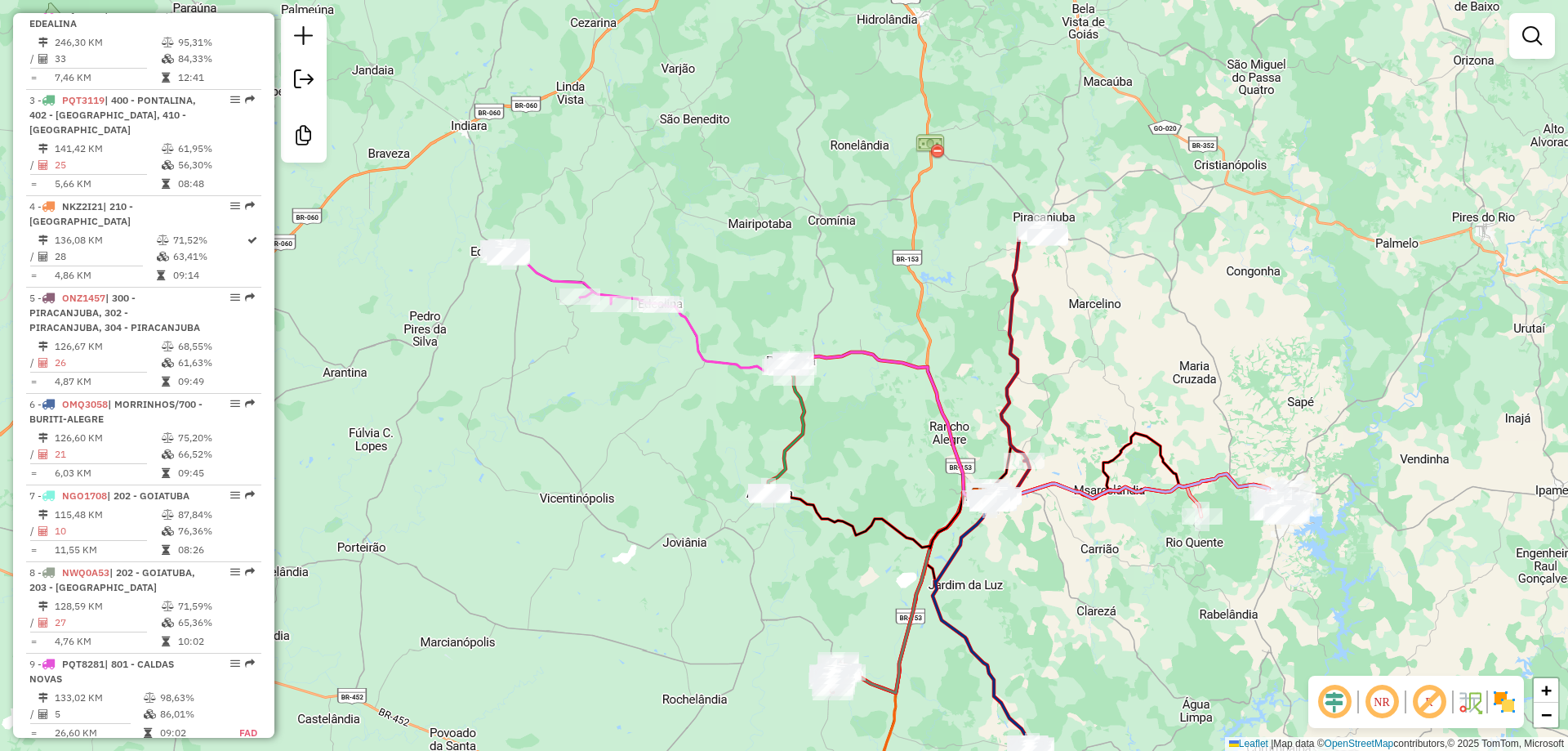
click at [1030, 256] on div "Janela de atendimento Grade de atendimento Capacidade Transportadoras Veículos …" at bounding box center [784, 375] width 1568 height 751
click at [1018, 262] on icon at bounding box center [1017, 364] width 60 height 271
select select "**********"
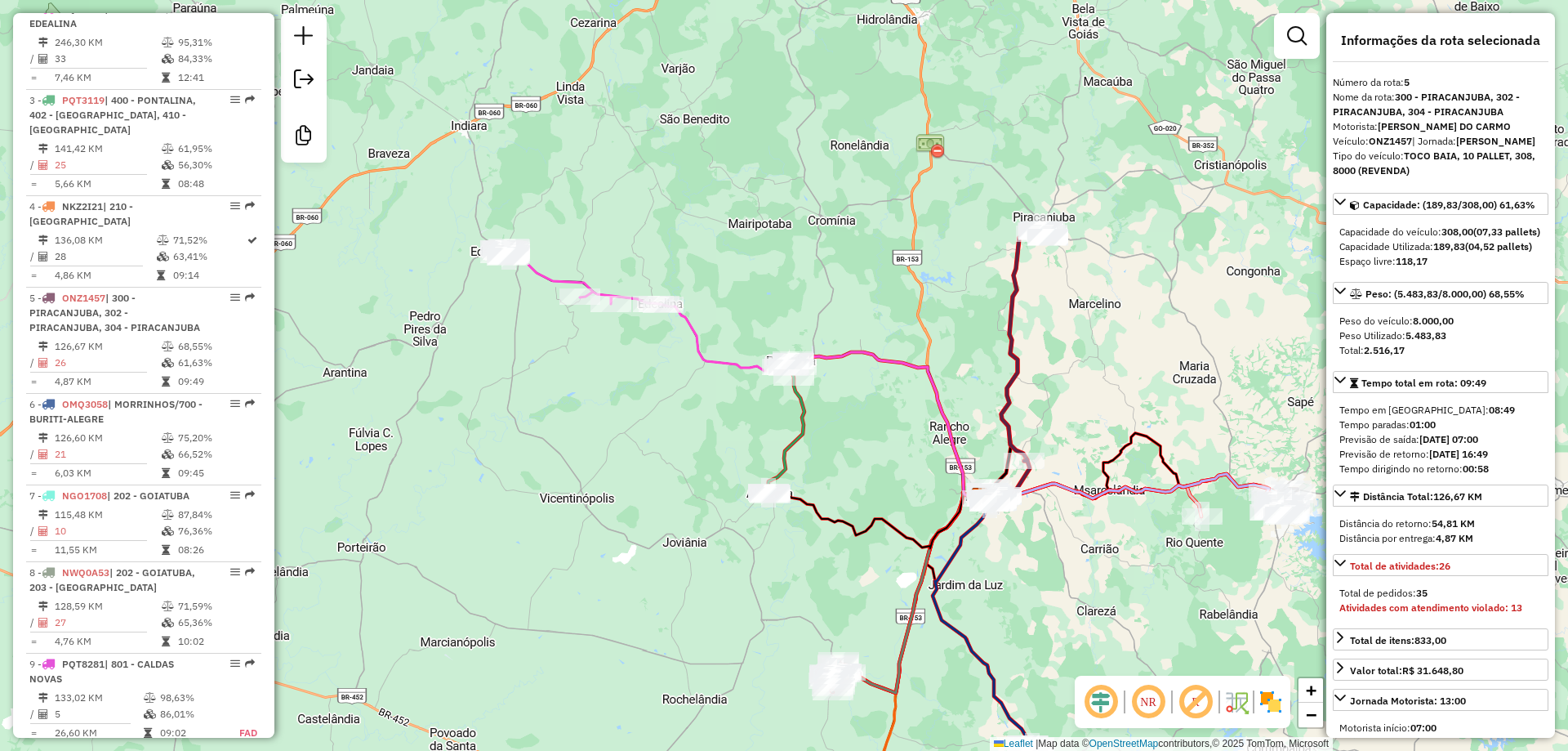
drag, startPoint x: 1081, startPoint y: 285, endPoint x: 1095, endPoint y: 297, distance: 18.4
click at [1082, 286] on div "Janela de atendimento Grade de atendimento Capacidade Transportadoras Veículos …" at bounding box center [784, 375] width 1568 height 751
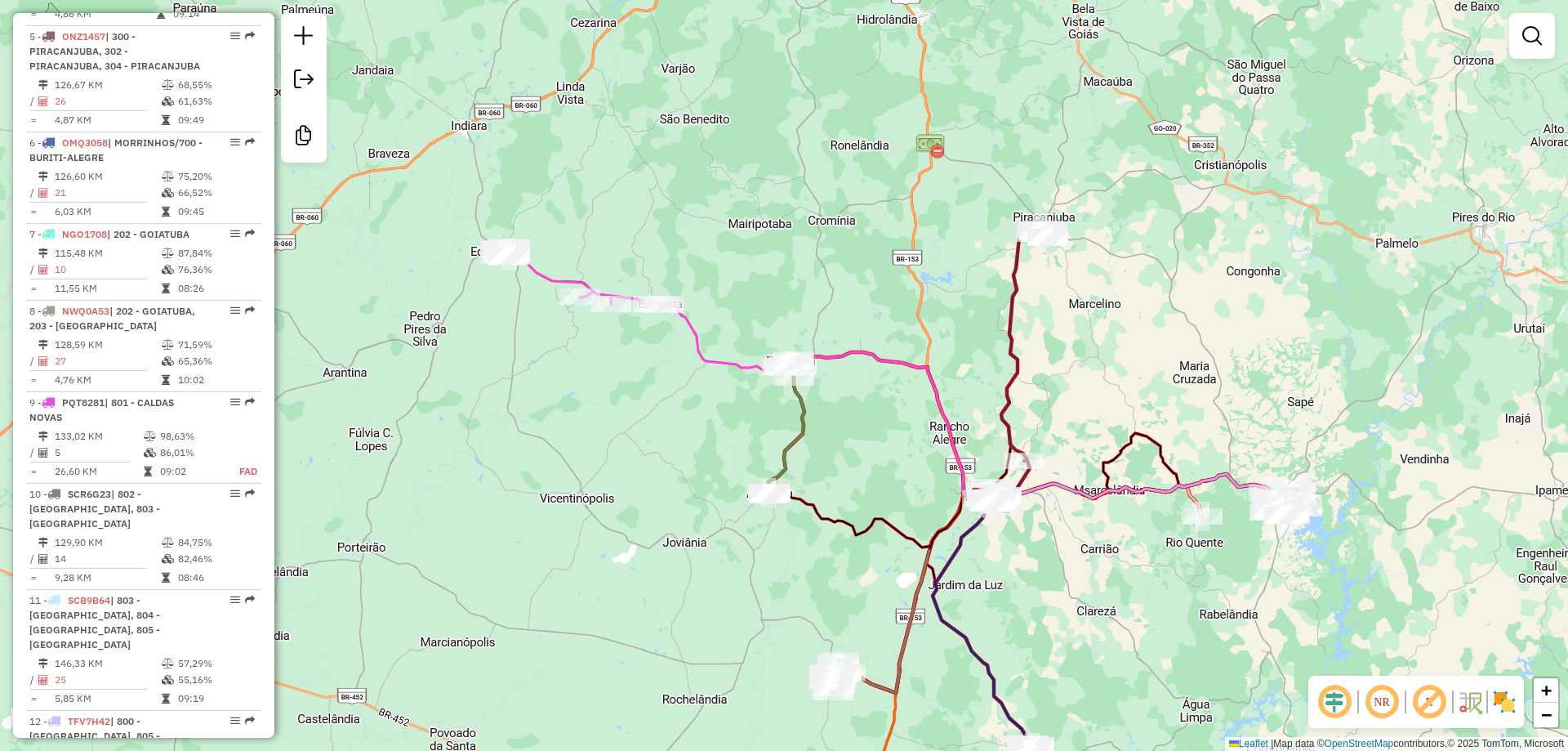
scroll to position [990, 0]
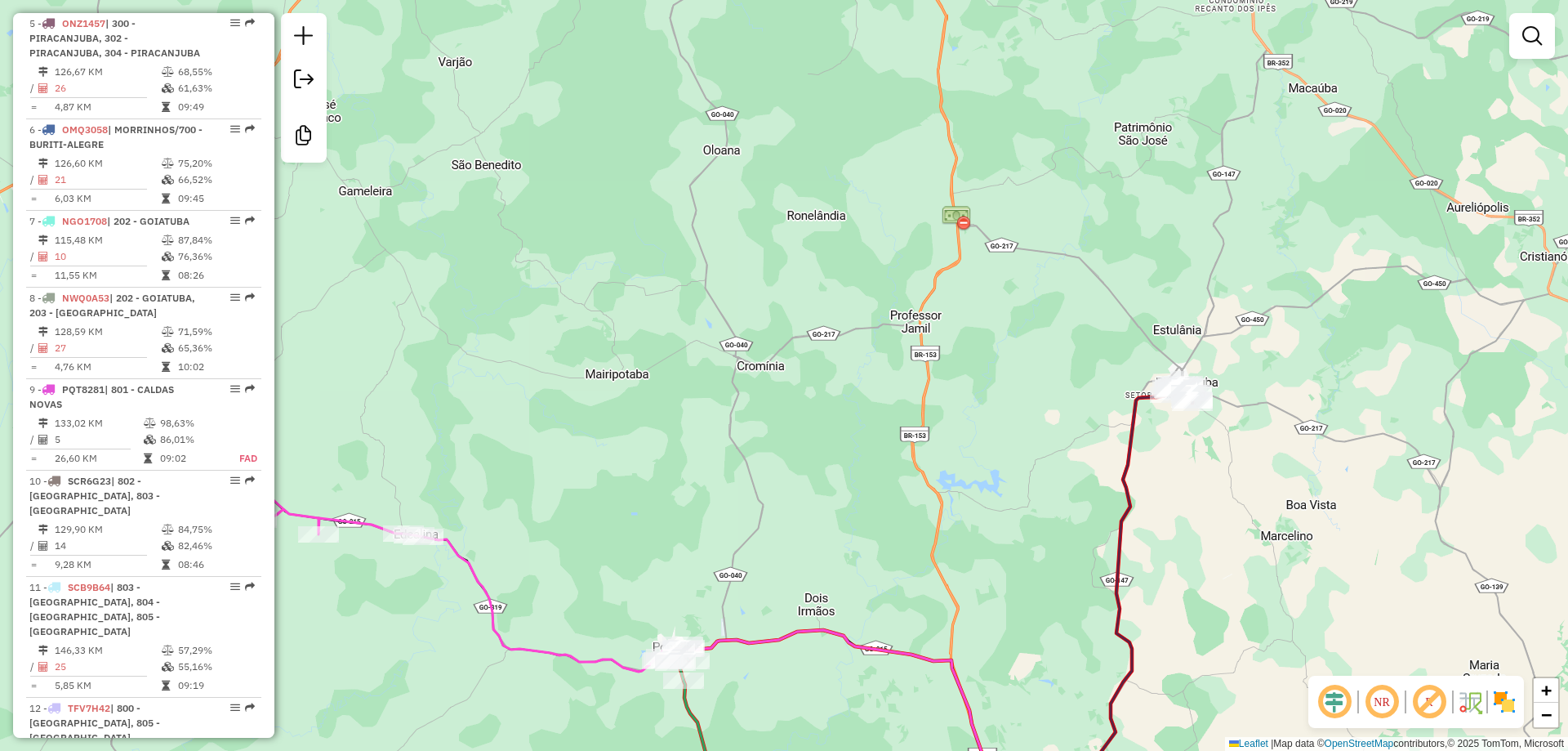
drag, startPoint x: 662, startPoint y: 237, endPoint x: 779, endPoint y: 165, distance: 137.4
click at [776, 155] on div "Janela de atendimento Grade de atendimento Capacidade Transportadoras Veículos …" at bounding box center [784, 375] width 1568 height 751
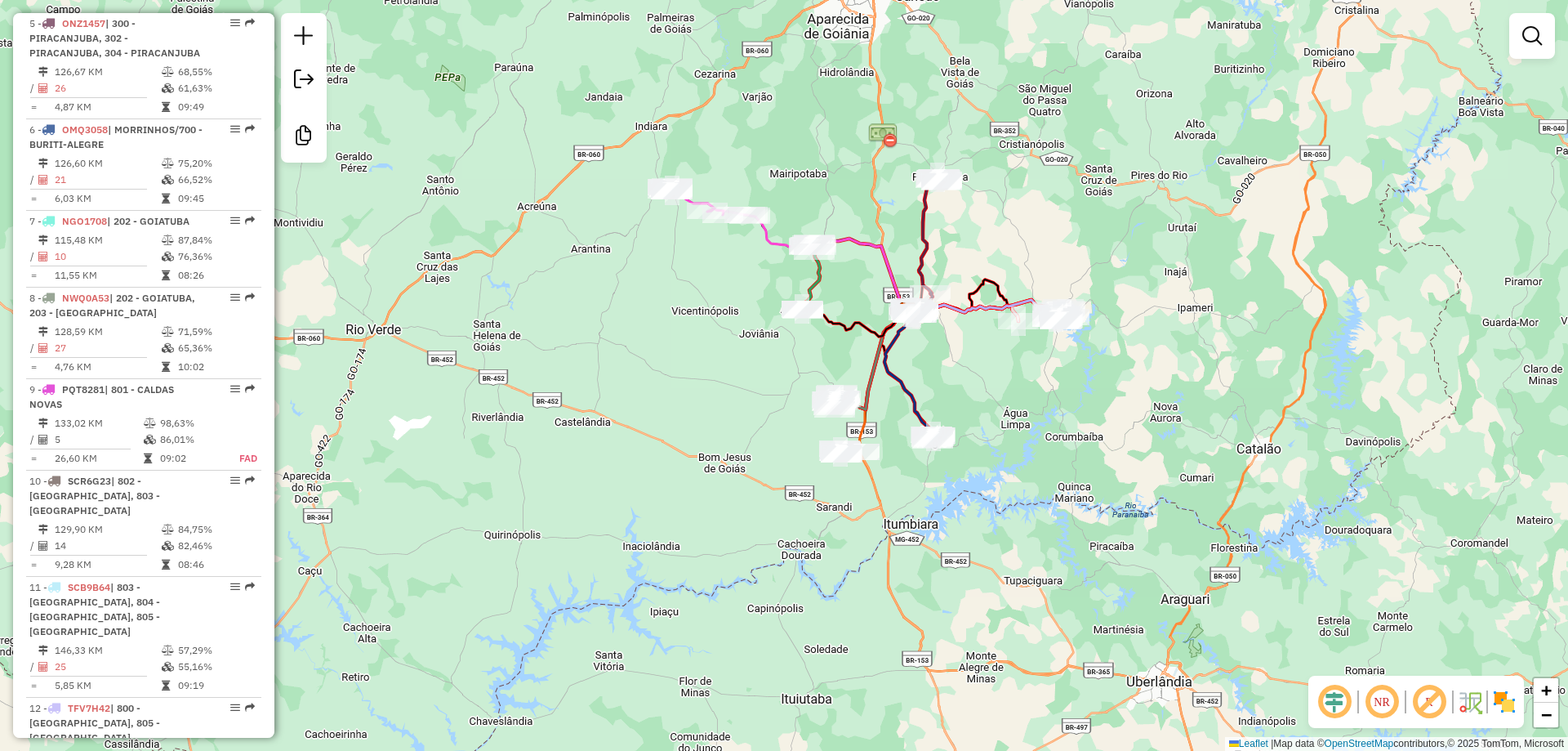
drag, startPoint x: 770, startPoint y: 237, endPoint x: 763, endPoint y: 230, distance: 9.9
click at [772, 237] on icon at bounding box center [829, 264] width 158 height 96
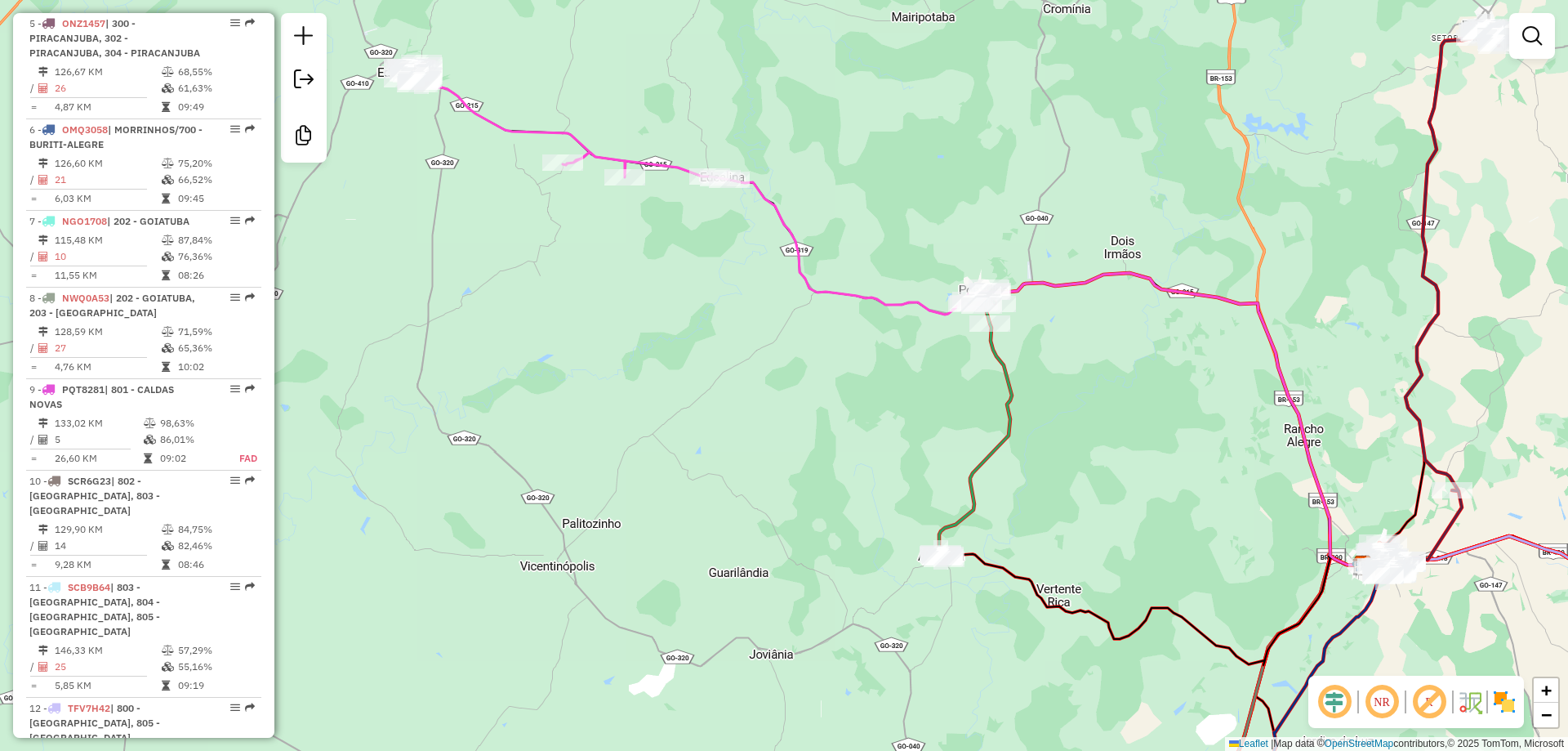
drag, startPoint x: 736, startPoint y: 234, endPoint x: 766, endPoint y: 261, distance: 40.4
click at [761, 255] on div "Janela de atendimento Grade de atendimento Capacidade Transportadoras Veículos …" at bounding box center [784, 375] width 1568 height 751
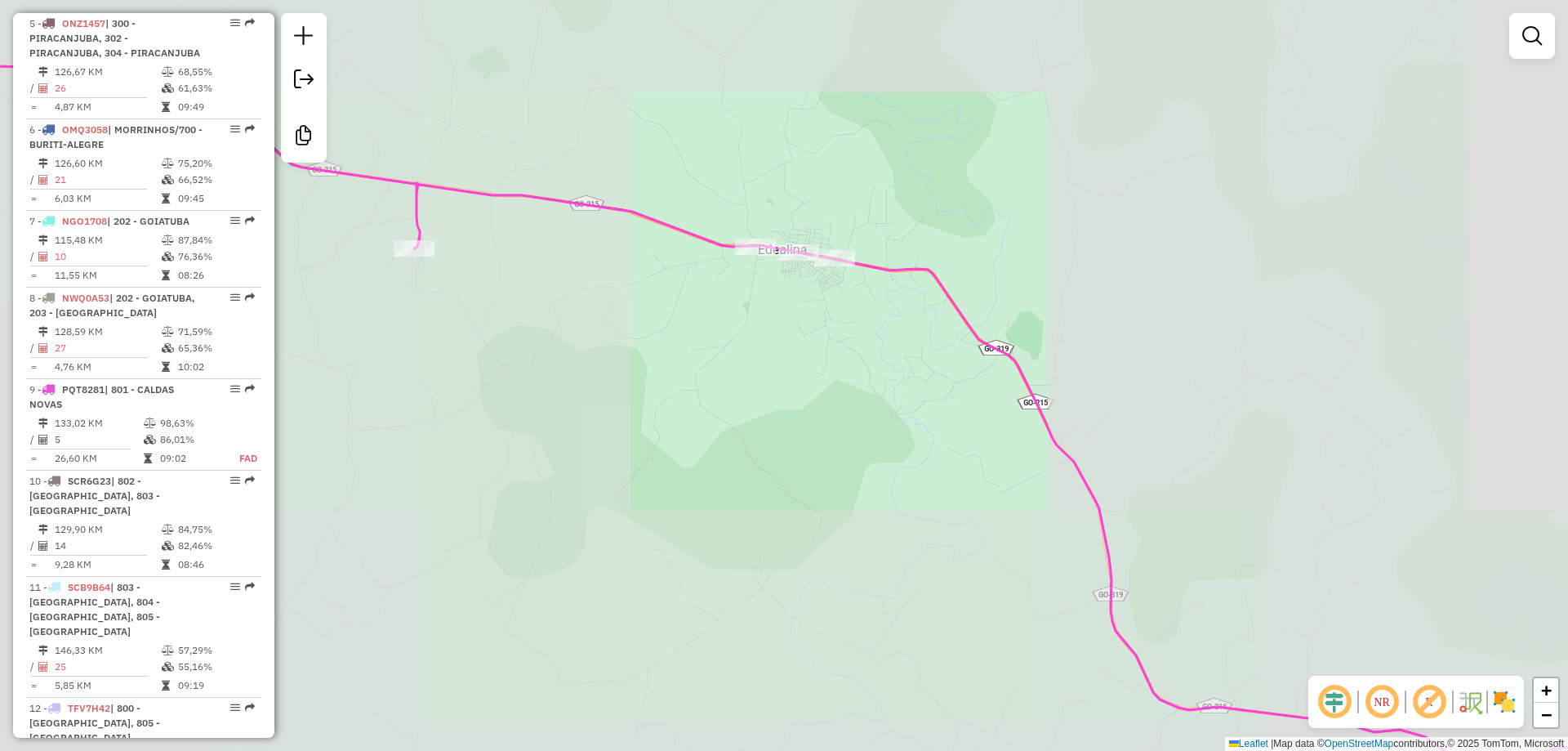
click at [877, 259] on icon at bounding box center [1280, 528] width 890 height 537
select select "**********"
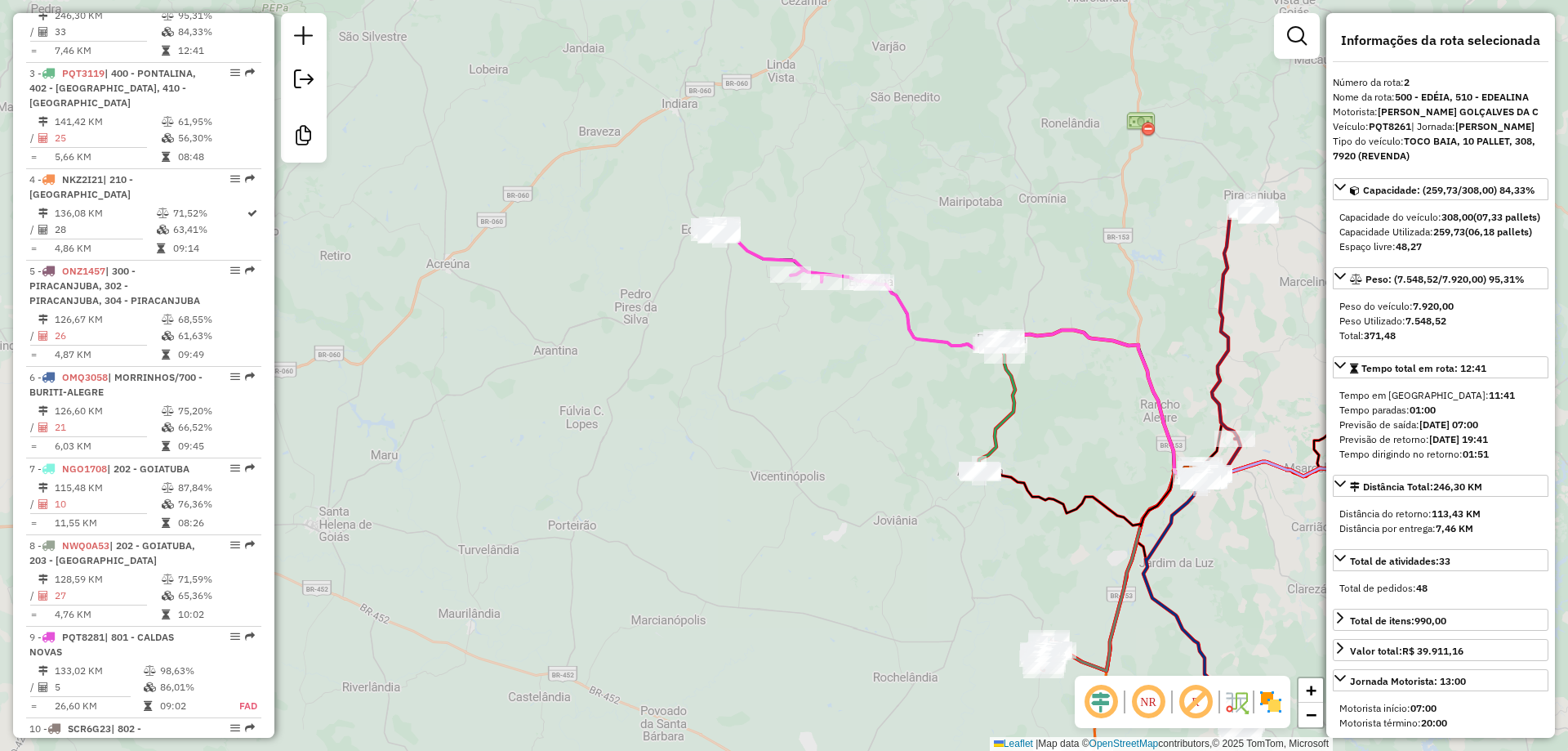
scroll to position [716, 0]
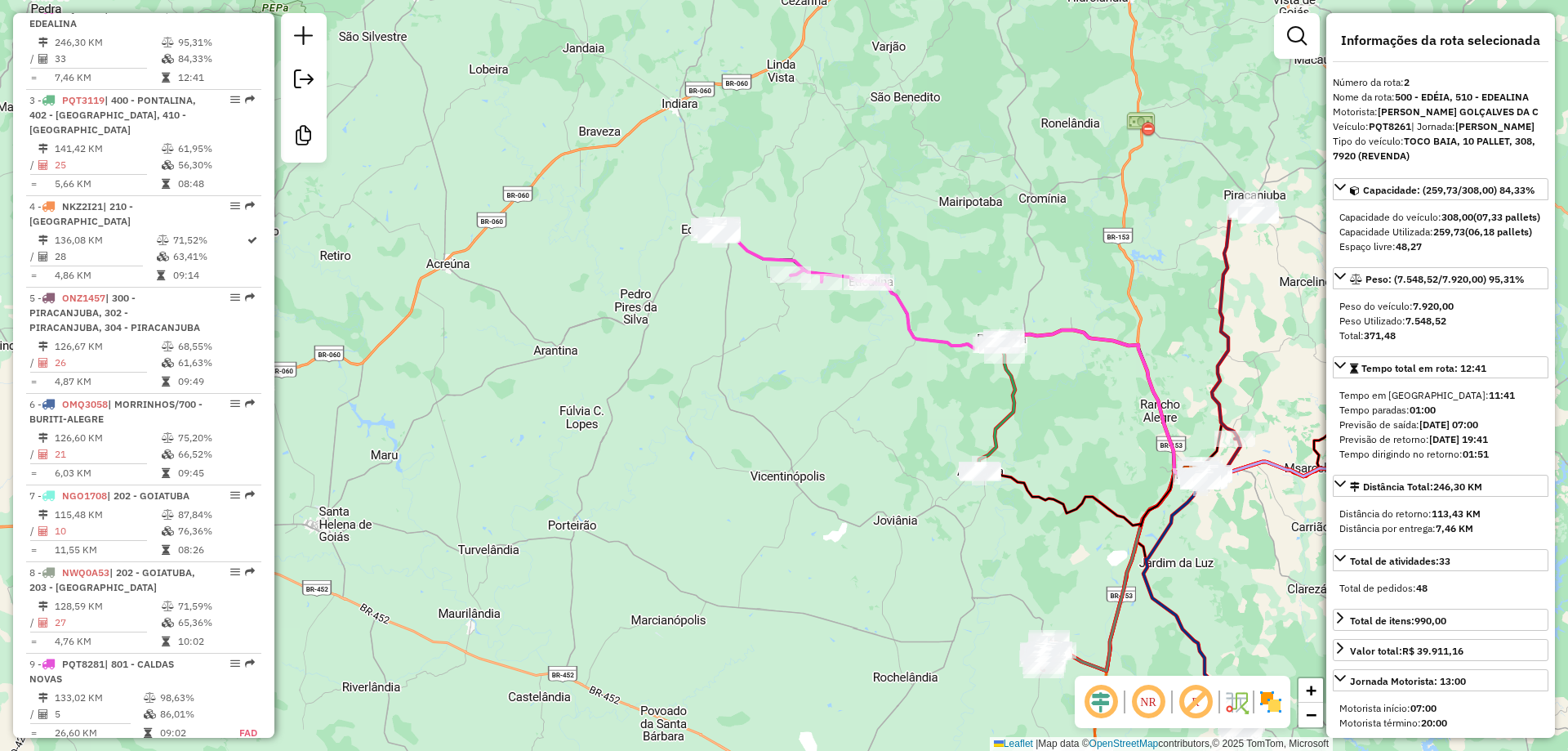
drag, startPoint x: 862, startPoint y: 405, endPoint x: 749, endPoint y: 411, distance: 113.2
click at [763, 411] on div "Janela de atendimento Grade de atendimento Capacidade Transportadoras Veículos …" at bounding box center [784, 375] width 1568 height 751
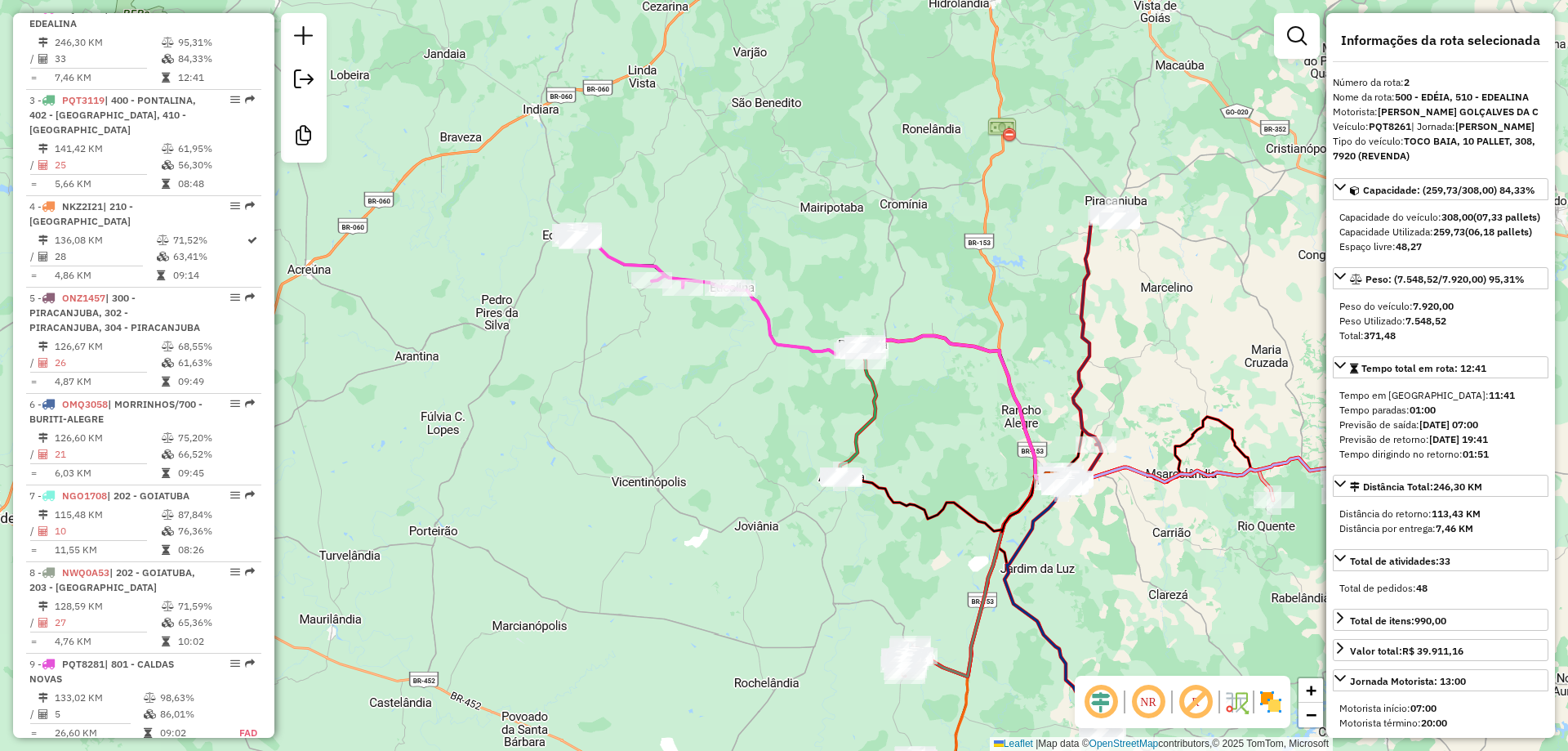
drag, startPoint x: 957, startPoint y: 378, endPoint x: 990, endPoint y: 404, distance: 42.0
click at [990, 404] on div "Janela de atendimento Grade de atendimento Capacidade Transportadoras Veículos …" at bounding box center [784, 375] width 1568 height 751
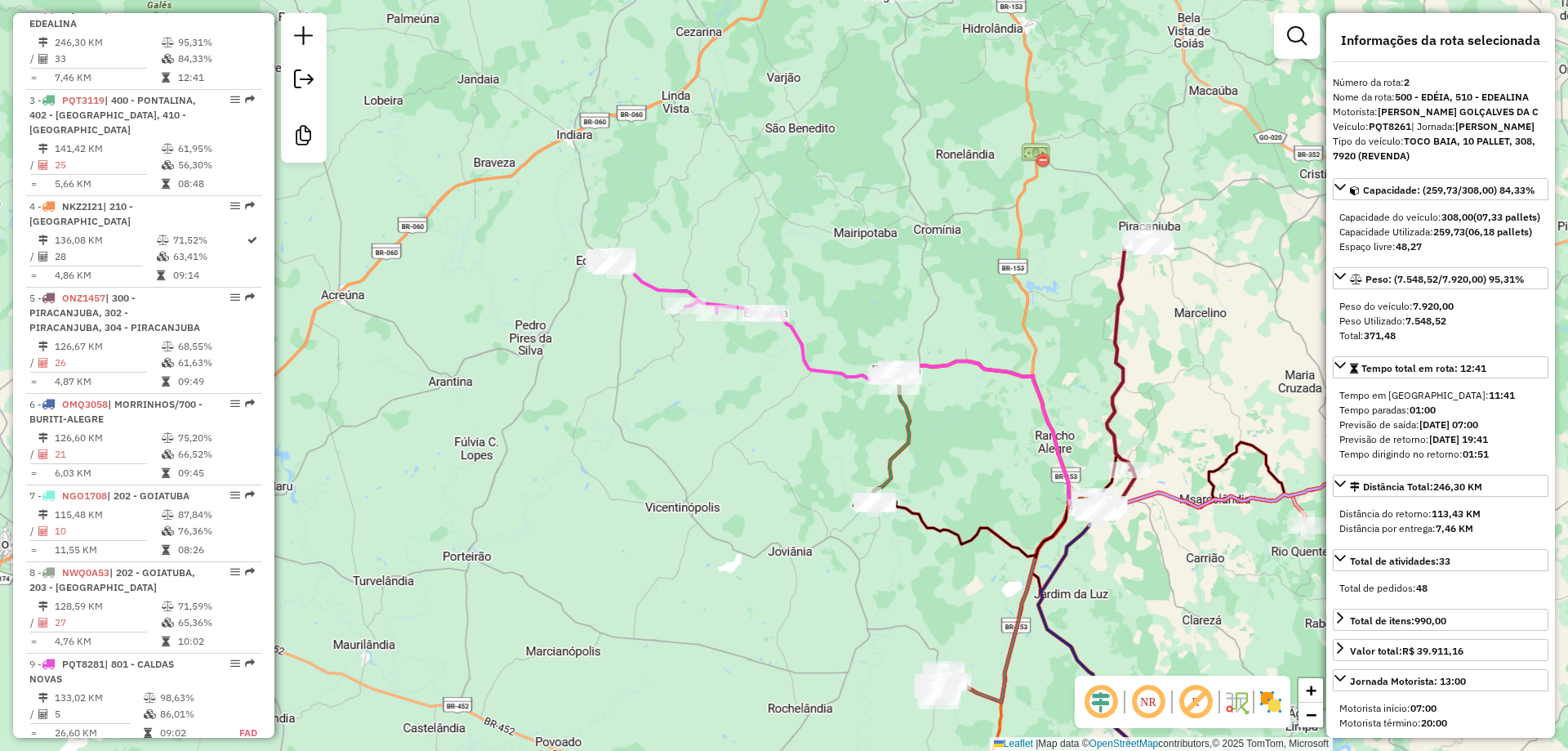
click at [990, 405] on div "Janela de atendimento Grade de atendimento Capacidade Transportadoras Veículos …" at bounding box center [784, 375] width 1568 height 751
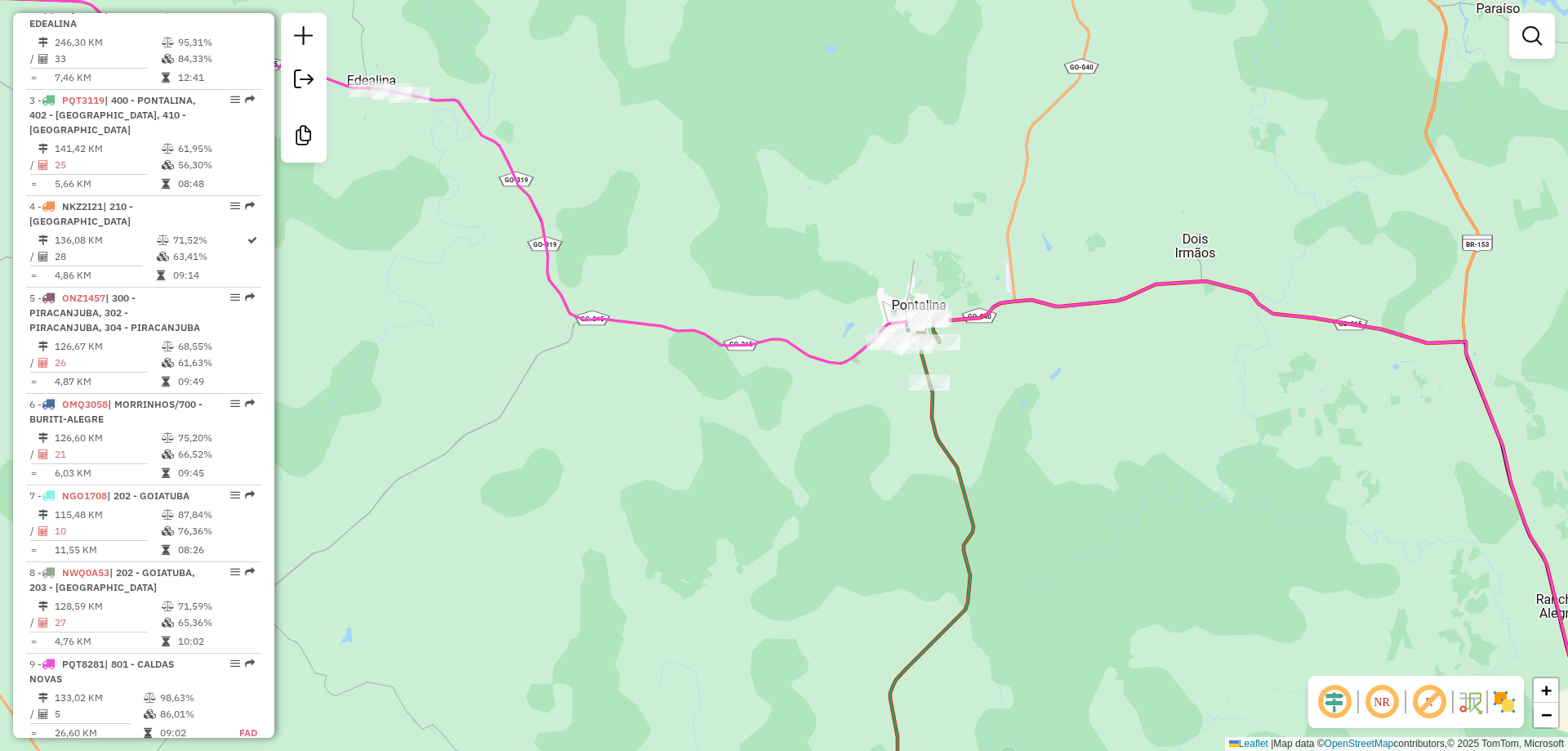
click at [938, 419] on icon at bounding box center [901, 569] width 145 height 514
select select "**********"
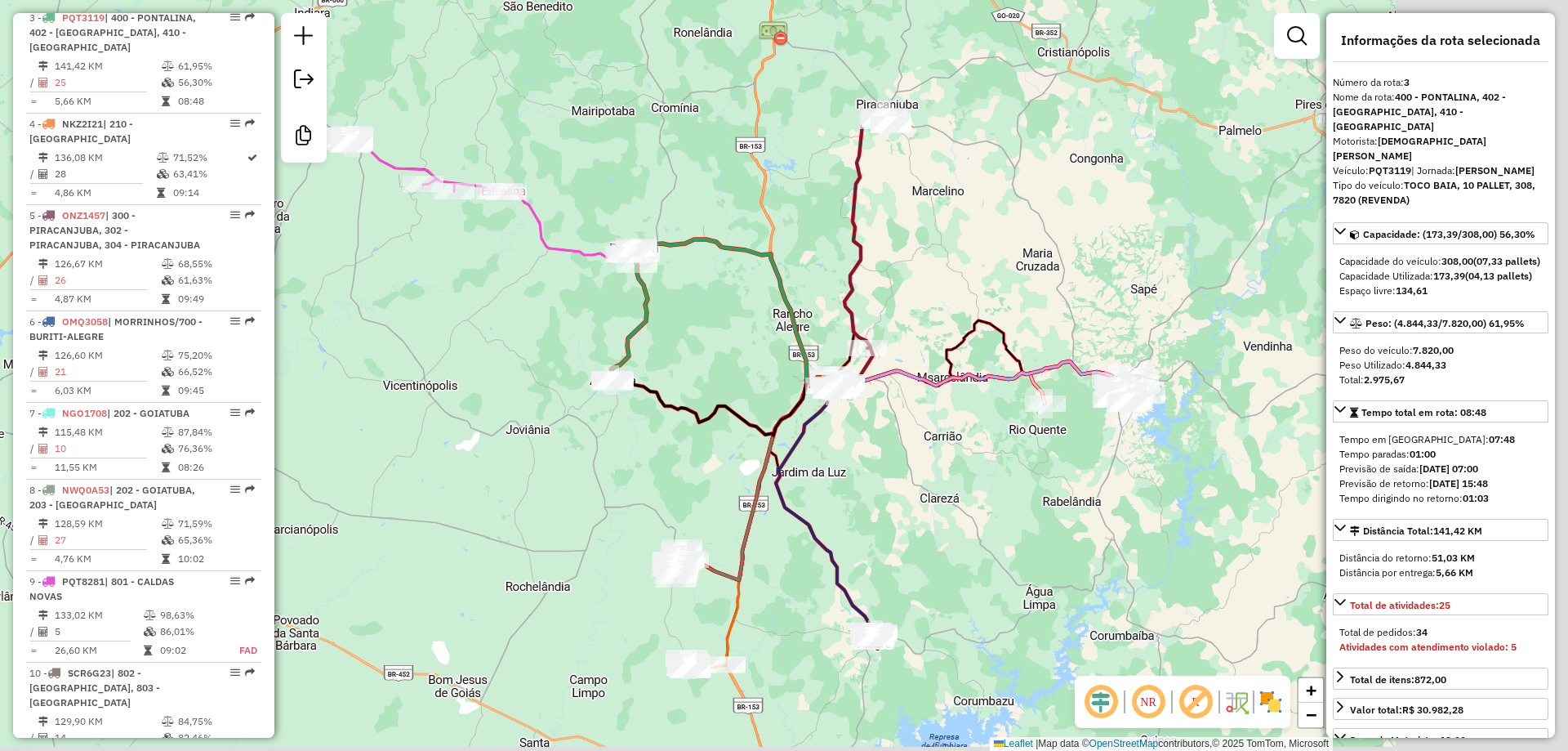
scroll to position [807, 0]
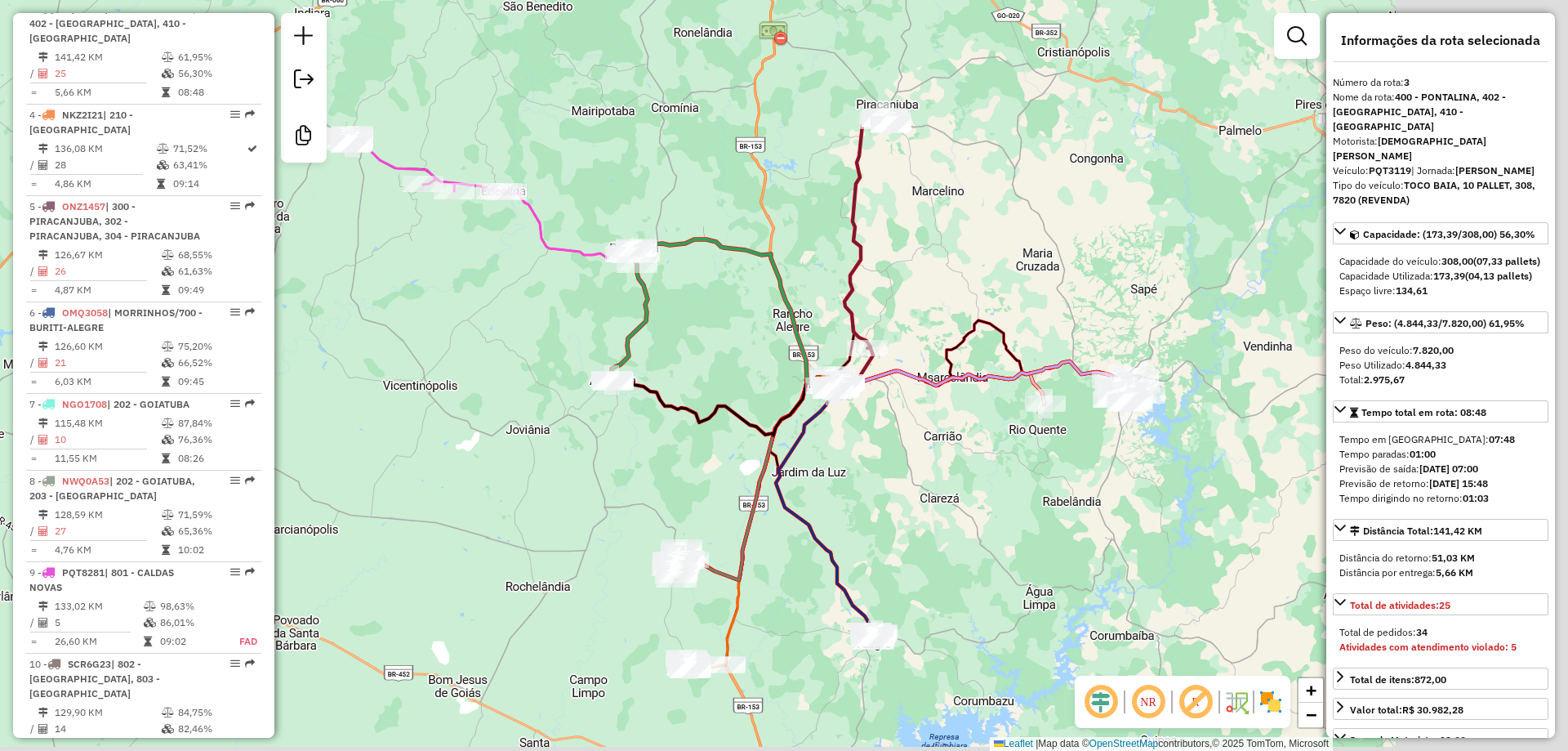
drag, startPoint x: 1051, startPoint y: 479, endPoint x: 667, endPoint y: 279, distance: 433.0
click at [667, 279] on div "Janela de atendimento Grade de atendimento Capacidade Transportadoras Veículos …" at bounding box center [784, 375] width 1568 height 751
